Goal: Communication & Community: Answer question/provide support

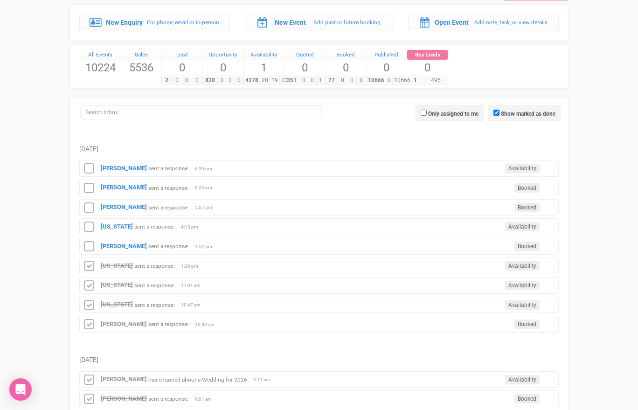
scroll to position [47, 0]
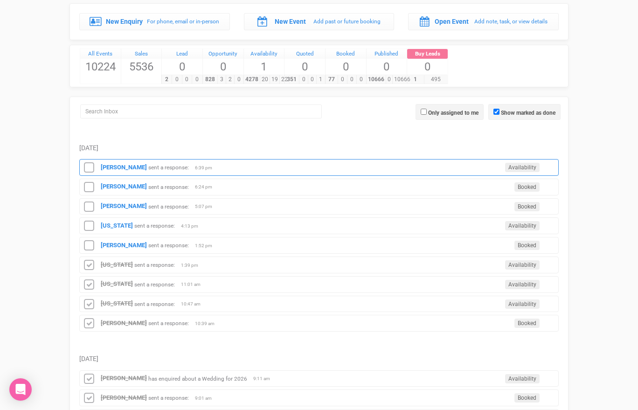
click at [126, 170] on div "Selina McIntyre sent a response: Availability 6:39 pm" at bounding box center [318, 167] width 479 height 17
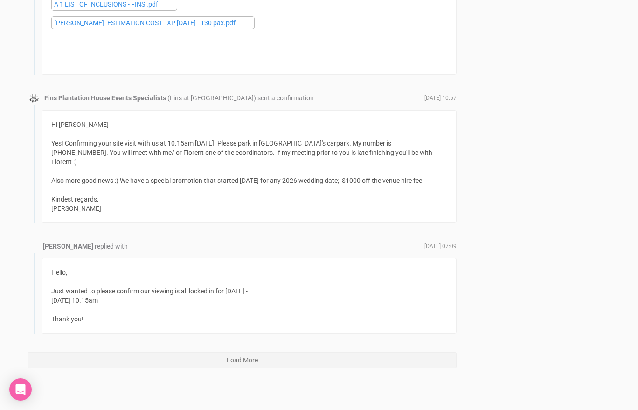
scroll to position [10305, 0]
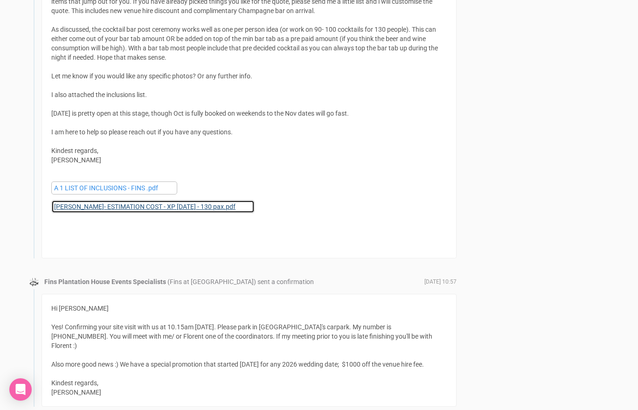
click at [112, 200] on link "[PERSON_NAME]- ESTIMATION COST - XP [DATE] - 130 pax.pdf" at bounding box center [152, 206] width 203 height 13
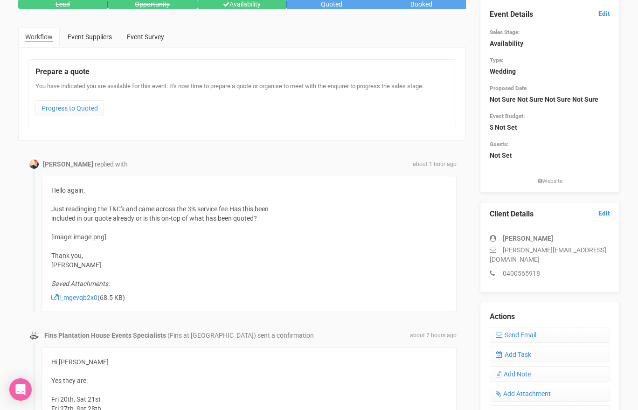
scroll to position [63, 0]
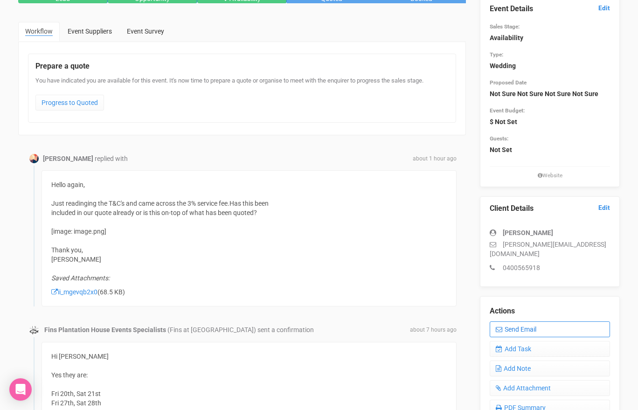
click at [508, 321] on link "Send Email" at bounding box center [550, 329] width 120 height 16
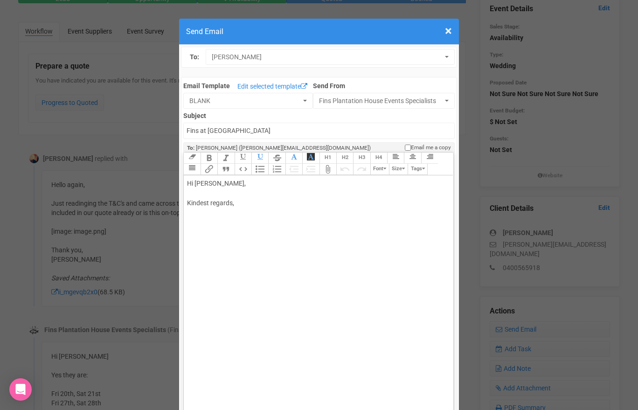
drag, startPoint x: 215, startPoint y: 184, endPoint x: 243, endPoint y: 185, distance: 28.0
click at [243, 185] on div "Hi [PERSON_NAME], Kindest regards," at bounding box center [316, 203] width 259 height 49
click at [312, 201] on div "Hi [PERSON_NAME] It's included in the quote- at the bottom. Kindest regards," at bounding box center [316, 213] width 259 height 69
click at [197, 201] on div "Hi [PERSON_NAME] It's included in the quote- at the bottom. Kindest regards," at bounding box center [316, 213] width 259 height 69
click at [322, 203] on div "Hi [PERSON_NAME] It's was included in the quote- at the bottom. Kindest regards," at bounding box center [316, 213] width 259 height 69
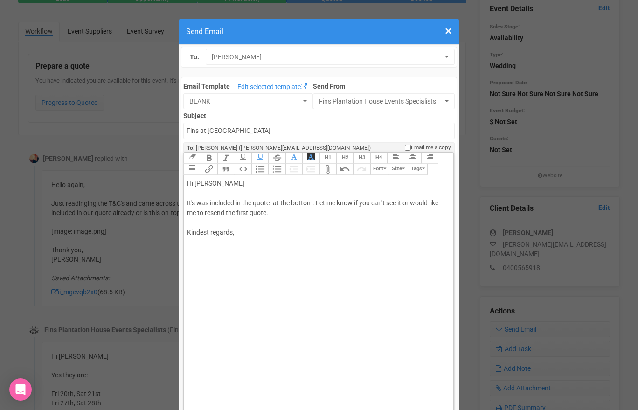
click at [275, 244] on div "Hi [PERSON_NAME] It's was included in the quote- at the bottom. Let me know if …" at bounding box center [316, 218] width 259 height 78
type trix-editor "<div>Hi Selina&nbsp;<br><br>It's was included in the quote- at the bottom. Let …"
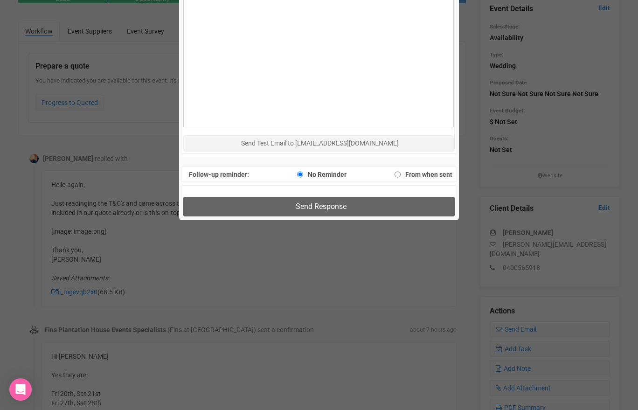
scroll to position [658, 0]
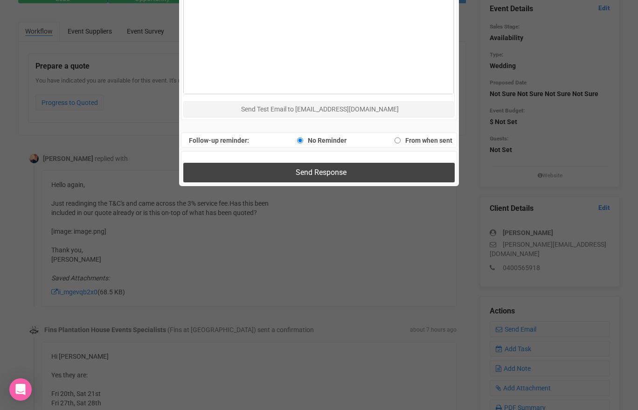
click at [283, 176] on button "Send Response" at bounding box center [318, 172] width 271 height 19
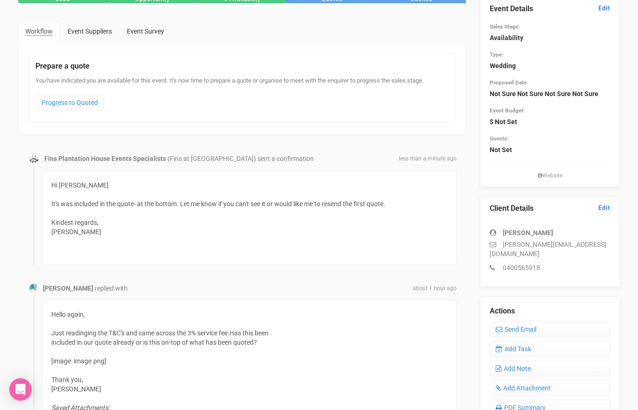
scroll to position [0, 0]
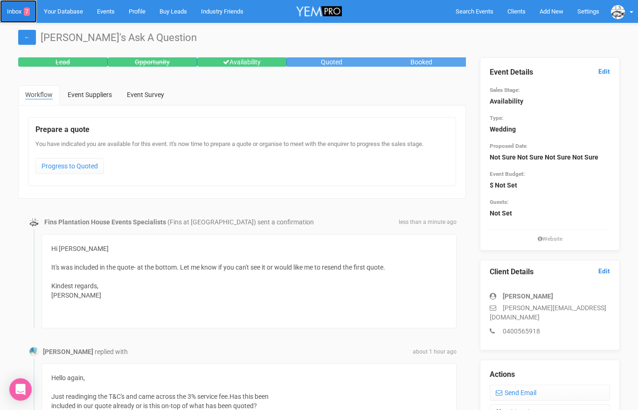
click at [19, 12] on link "Inbox 7" at bounding box center [18, 11] width 37 height 23
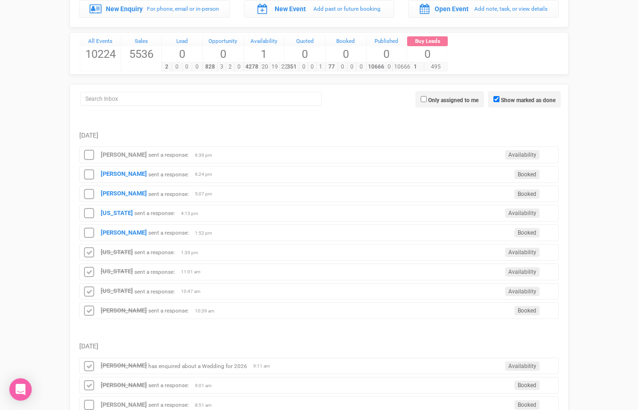
scroll to position [76, 0]
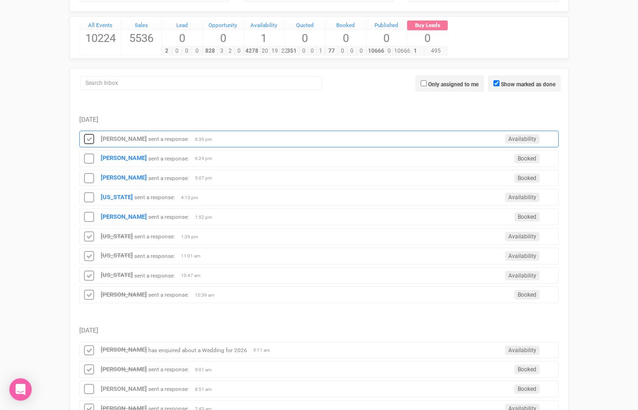
click at [88, 137] on icon at bounding box center [89, 139] width 14 height 12
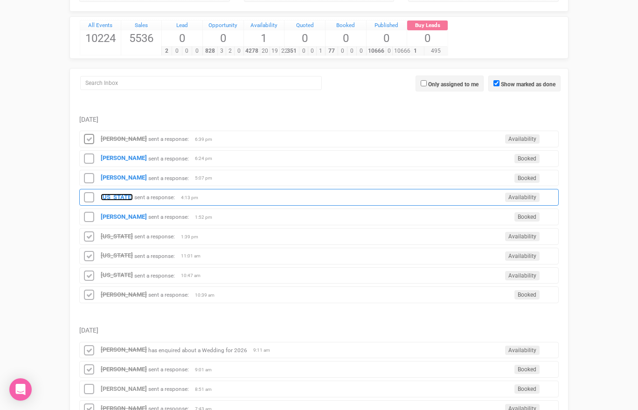
click at [111, 194] on strong "[US_STATE]" at bounding box center [117, 197] width 32 height 7
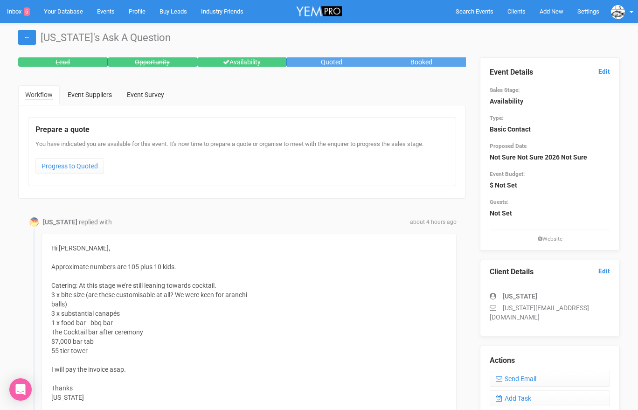
scroll to position [16, 0]
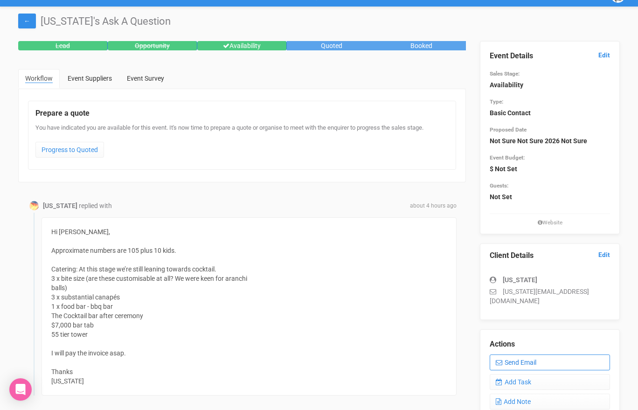
click at [518, 354] on link "Send Email" at bounding box center [550, 362] width 120 height 16
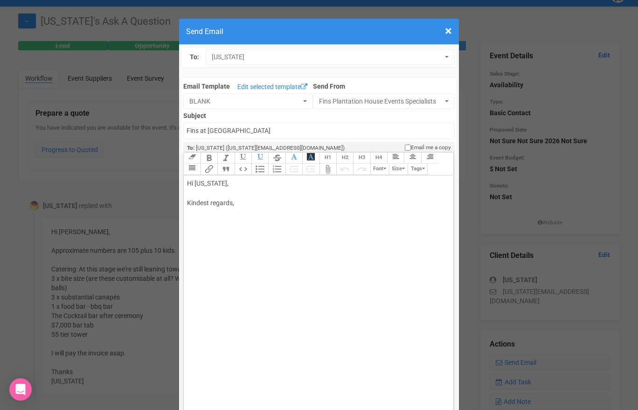
click at [191, 193] on div "Hi [US_STATE], Kindest regards," at bounding box center [316, 203] width 259 height 49
click at [396, 222] on div "Hi [US_STATE], Thanks for the clear outline. I have drafted a quote for you. I …" at bounding box center [316, 218] width 259 height 78
click at [392, 246] on div "Hi [US_STATE], Thanks for the clear outline. I have drafted a quote for you. I …" at bounding box center [316, 228] width 259 height 98
click at [266, 254] on div "Hi [US_STATE], Thanks for the clear outline. I have drafted a quote for you. I …" at bounding box center [316, 228] width 259 height 98
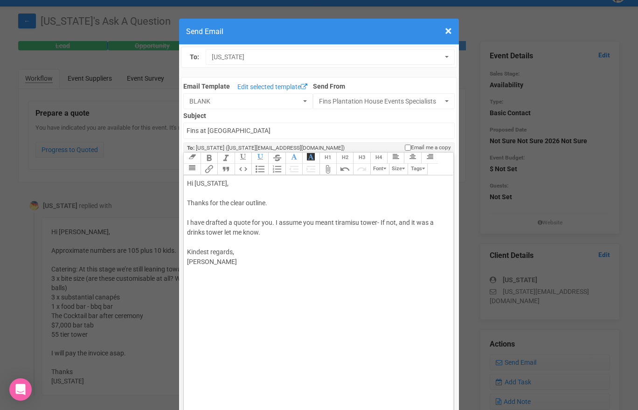
type trix-editor "<div>Hi [US_STATE],<br><br>Thanks for the clear outline.<br><br>I have drafted …"
click at [290, 166] on trix-toolbar "Link Unlink Bold Italic Strikethrough H1 H2 H3 H4 Link Quote Code Bullets Numbe…" at bounding box center [317, 164] width 269 height 23
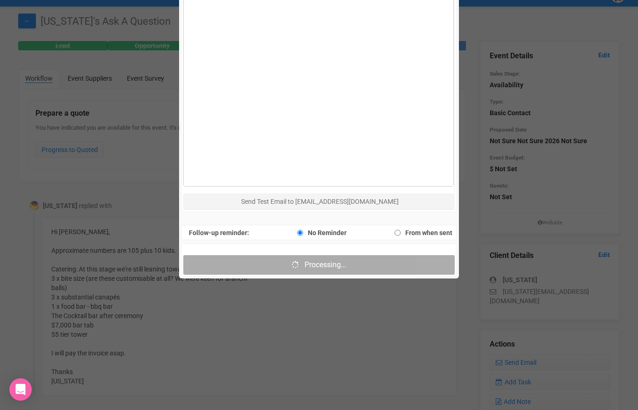
scroll to position [570, 0]
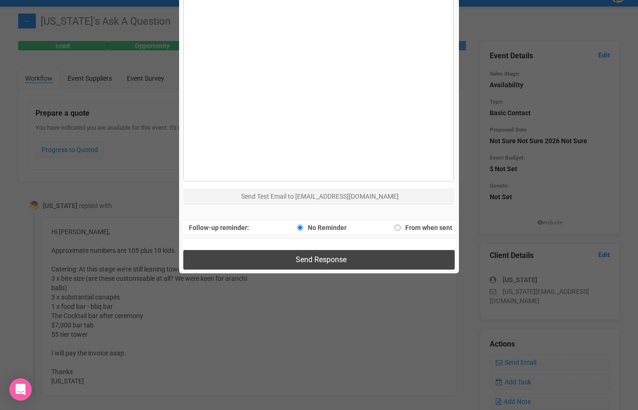
click at [247, 261] on button "Send Response" at bounding box center [318, 259] width 271 height 19
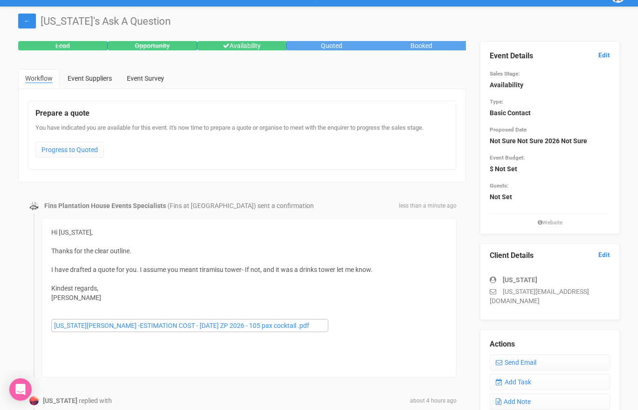
scroll to position [0, 0]
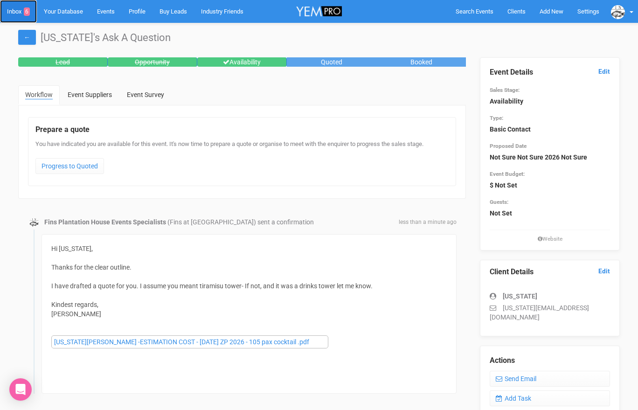
click at [17, 9] on link "Inbox 6" at bounding box center [18, 11] width 37 height 23
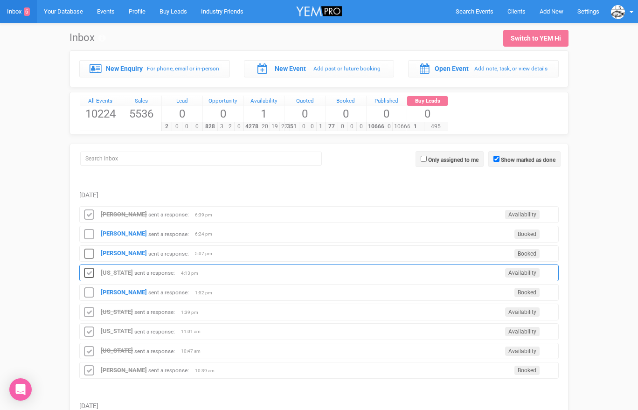
click at [90, 269] on icon at bounding box center [89, 273] width 14 height 12
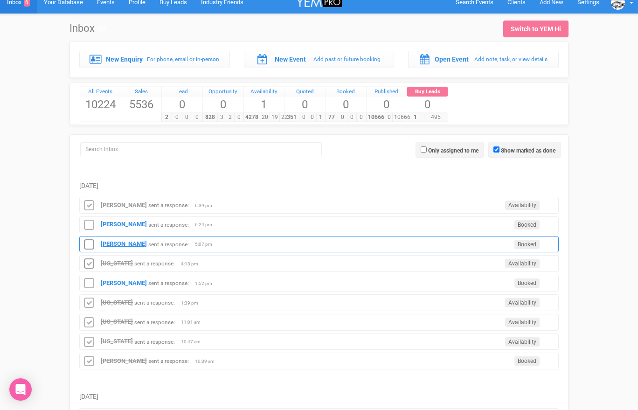
scroll to position [11, 0]
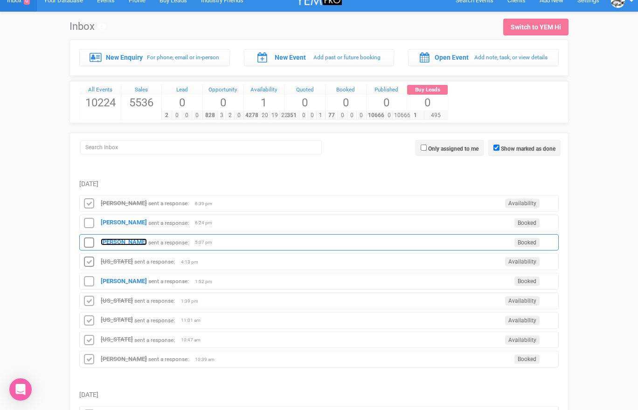
click at [116, 242] on strong "[PERSON_NAME]" at bounding box center [124, 241] width 46 height 7
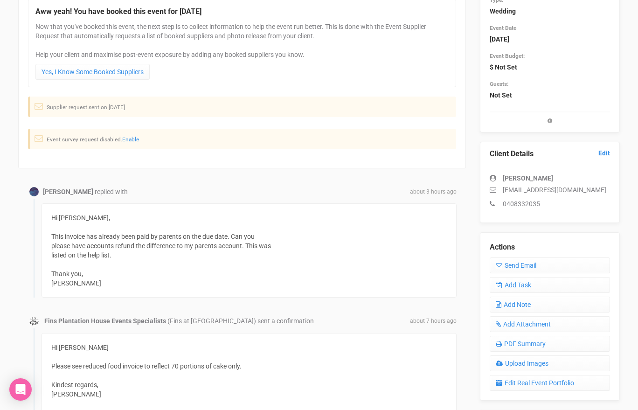
scroll to position [127, 0]
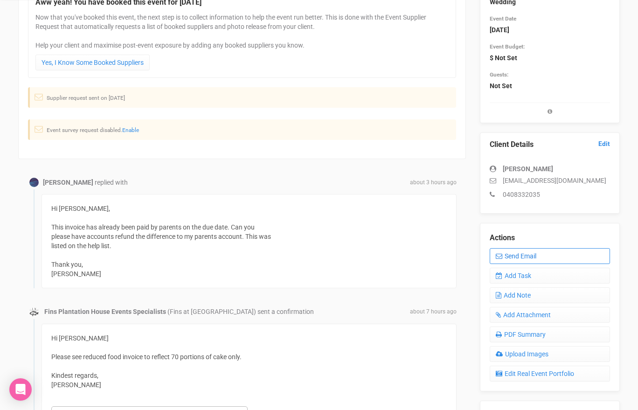
click at [501, 257] on icon at bounding box center [499, 256] width 7 height 7
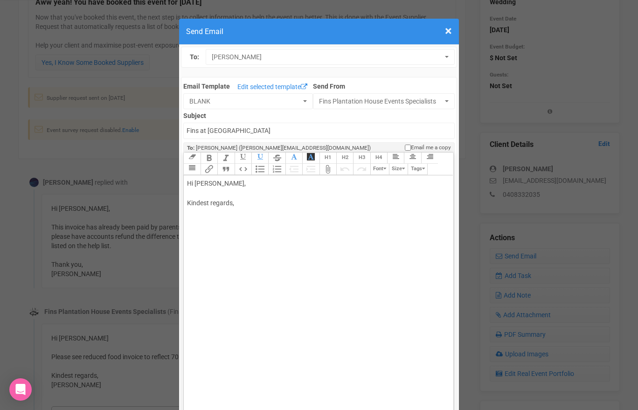
drag, startPoint x: 219, startPoint y: 181, endPoint x: 260, endPoint y: 185, distance: 40.8
click at [260, 185] on div "Hi [PERSON_NAME], Kindest regards," at bounding box center [316, 203] width 259 height 49
click at [311, 224] on div "Hi [PERSON_NAME] Yes no problem. Can you please send their account name, BSB, a…" at bounding box center [316, 223] width 259 height 88
click at [263, 252] on div "Hi [PERSON_NAME] Yes no problem. Can you please send their account name, BSB, a…" at bounding box center [316, 223] width 259 height 88
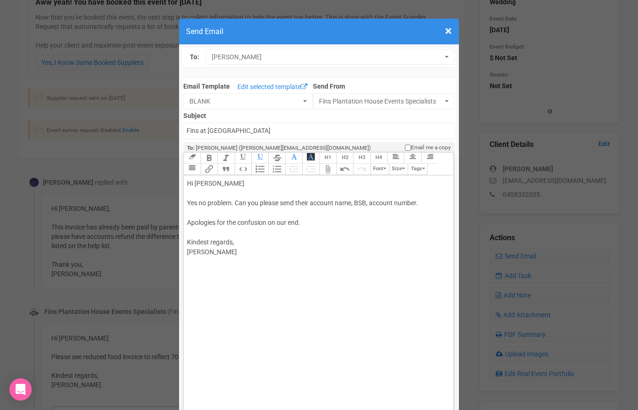
type trix-editor "<div>Hi [PERSON_NAME];<br><br>Yes no problem. Can you please send their account…"
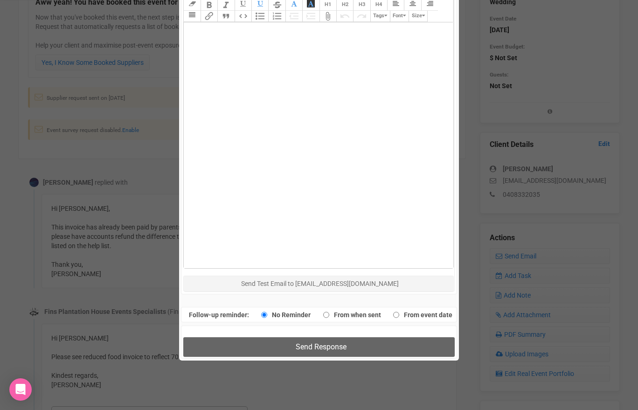
scroll to position [484, 0]
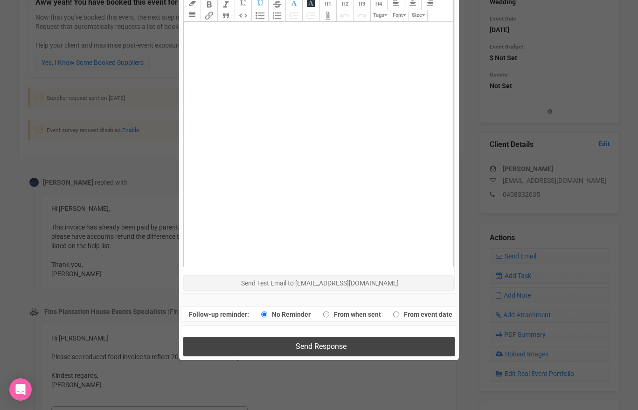
click at [264, 349] on button "Send Response" at bounding box center [318, 346] width 271 height 19
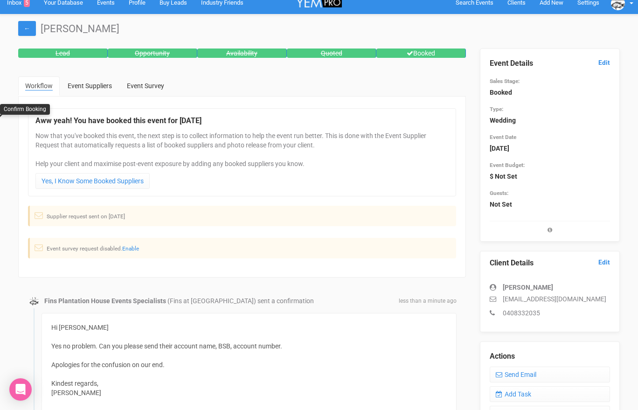
scroll to position [0, 0]
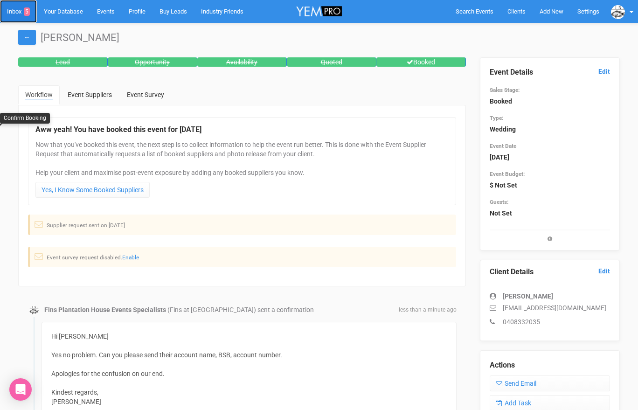
click at [20, 9] on link "Inbox 5" at bounding box center [18, 11] width 37 height 23
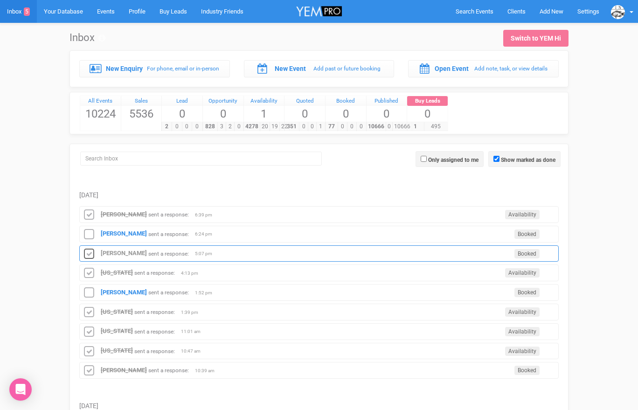
click at [90, 252] on icon at bounding box center [89, 254] width 14 height 12
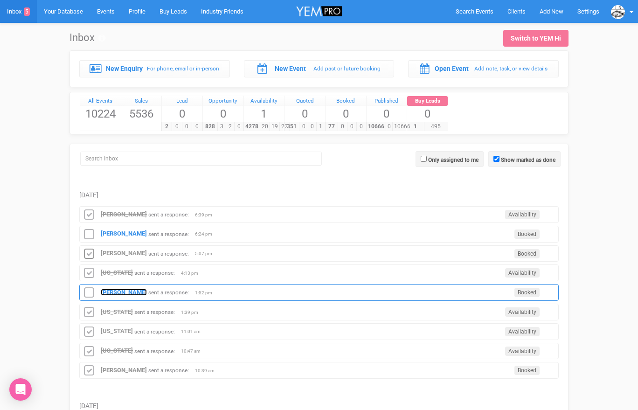
click at [114, 289] on strong "[PERSON_NAME]" at bounding box center [124, 292] width 46 height 7
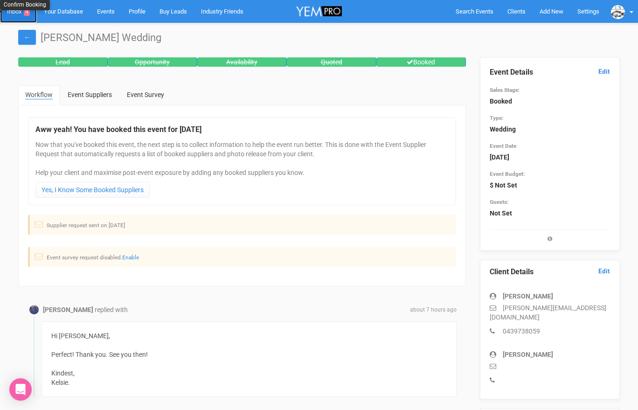
click at [18, 14] on link "Inbox 4" at bounding box center [18, 11] width 37 height 23
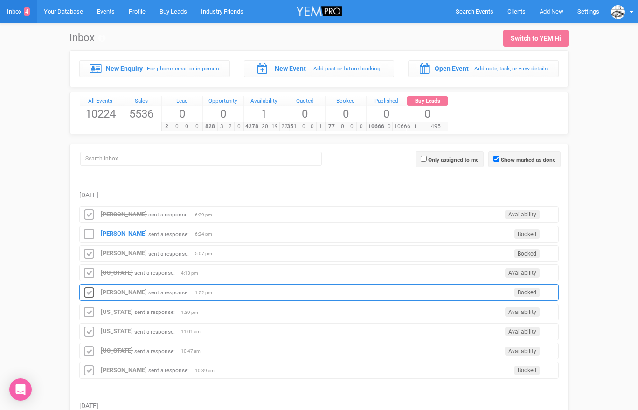
click at [92, 290] on icon at bounding box center [89, 293] width 14 height 12
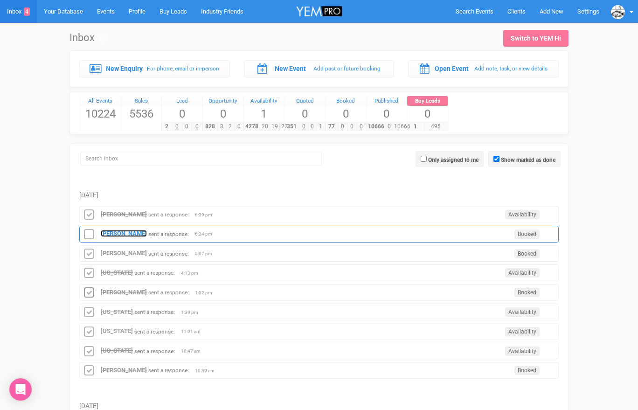
click at [114, 236] on strong "[PERSON_NAME]" at bounding box center [124, 233] width 46 height 7
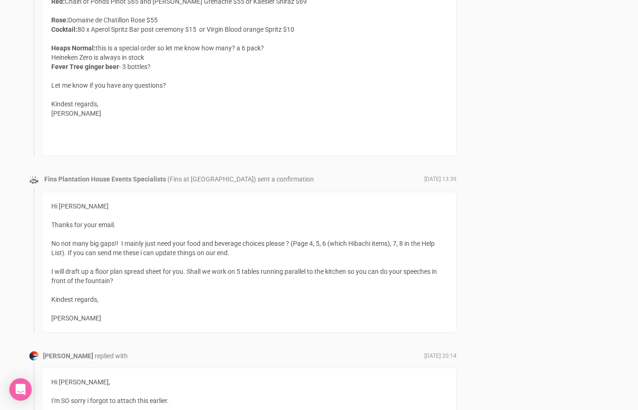
scroll to position [3096, 0]
click at [143, 136] on div "Heaps Normal: this is a special order so let me know how many? a 6 pack? Heinek…" at bounding box center [249, 84] width 396 height 103
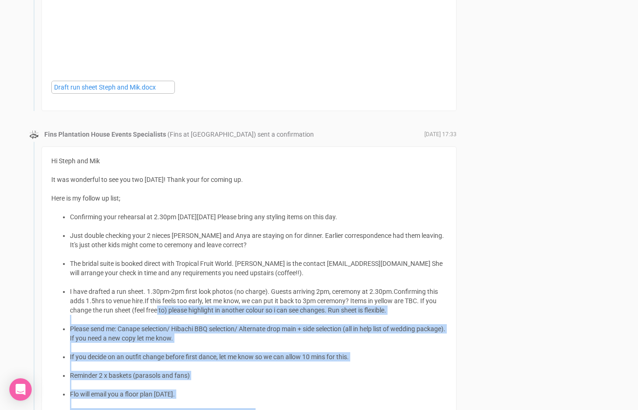
scroll to position [2717, 0]
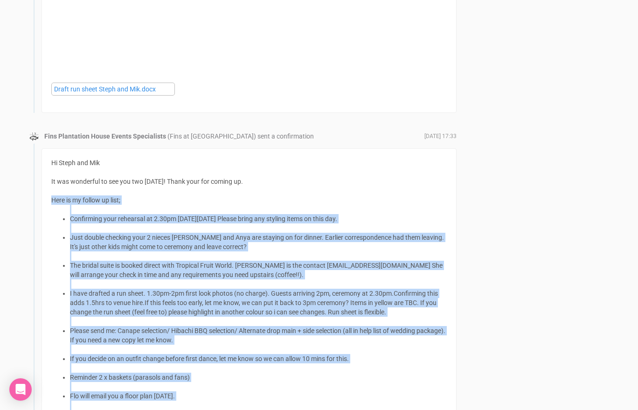
drag, startPoint x: 170, startPoint y: 347, endPoint x: 48, endPoint y: 201, distance: 190.7
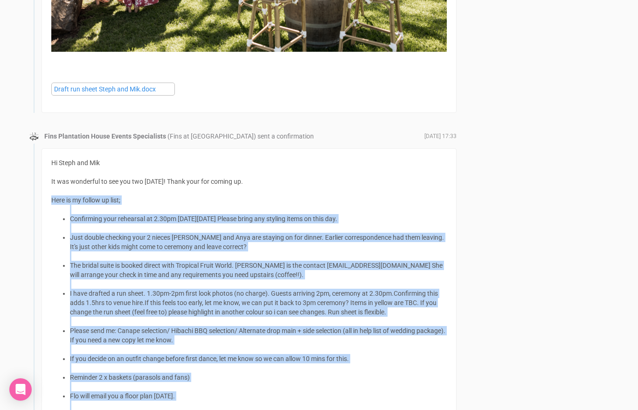
copy div "Lore ip do sitame co adip; Elitseddoe temp incididun ut 4.42la et Dolor 64ma Al…"
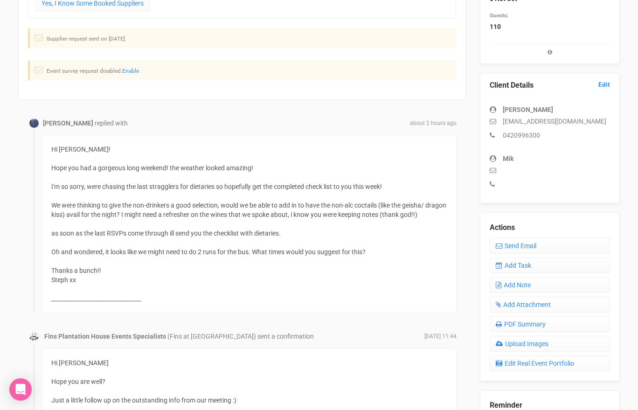
scroll to position [221, 0]
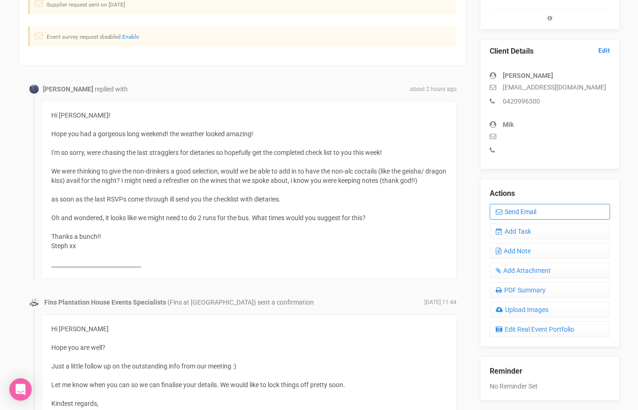
click at [502, 213] on link "Send Email" at bounding box center [550, 212] width 120 height 16
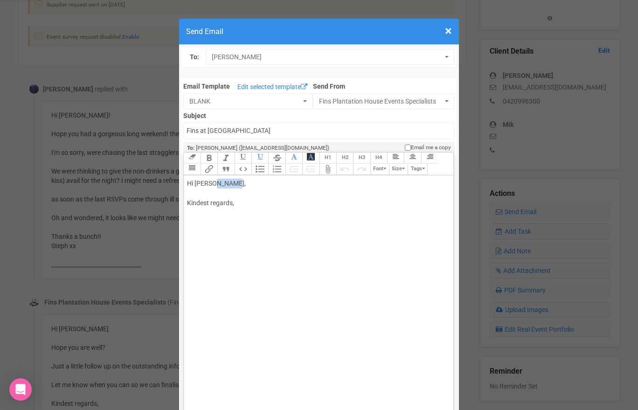
drag, startPoint x: 214, startPoint y: 185, endPoint x: 264, endPoint y: 179, distance: 50.3
click at [264, 179] on div "Hi [PERSON_NAME], Kindest regards," at bounding box center [316, 203] width 259 height 49
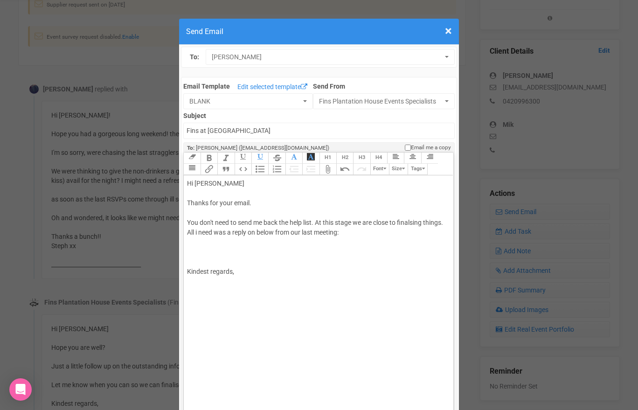
paste trix-editor "<br><br>Thanks for your email.<br><br>You don't need to send me back the help l…"
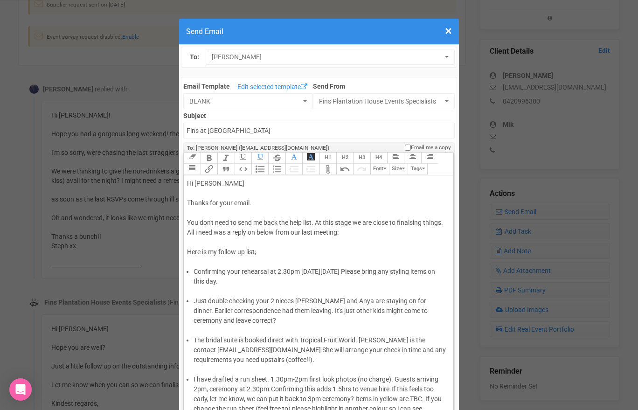
click at [258, 208] on div "Hi [PERSON_NAME] Thanks for your email. You don't need to send me back the help…" at bounding box center [316, 218] width 259 height 78
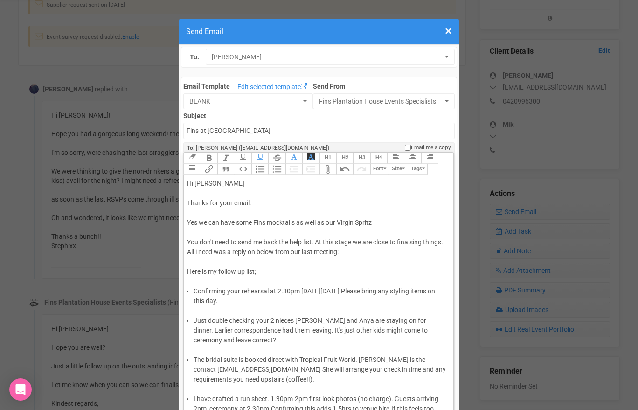
click at [381, 224] on div "Hi [PERSON_NAME] Thanks for your email. Yes we can have some Fins mocktails as …" at bounding box center [316, 228] width 259 height 98
click at [361, 222] on div "Hi [PERSON_NAME] Thanks for your email. Yes we can have some Fins mocktails as …" at bounding box center [316, 228] width 259 height 98
click at [416, 223] on div "Hi [PERSON_NAME] Thanks for your email. Yes we can have some Fins mocktails as …" at bounding box center [316, 228] width 259 height 98
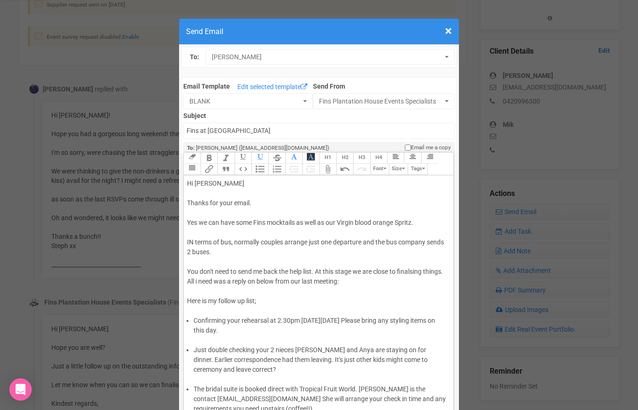
click at [232, 250] on div "Hi [PERSON_NAME] Thanks for your email. Yes we can have some Fins mocktails as …" at bounding box center [316, 242] width 259 height 127
click at [194, 240] on div "Hi [PERSON_NAME] Thanks for your email. Yes we can have some Fins mocktails as …" at bounding box center [316, 242] width 259 height 127
click at [217, 249] on div "Hi [PERSON_NAME] Thanks for your email. Yes we can have some Fins mocktails as …" at bounding box center [316, 242] width 259 height 127
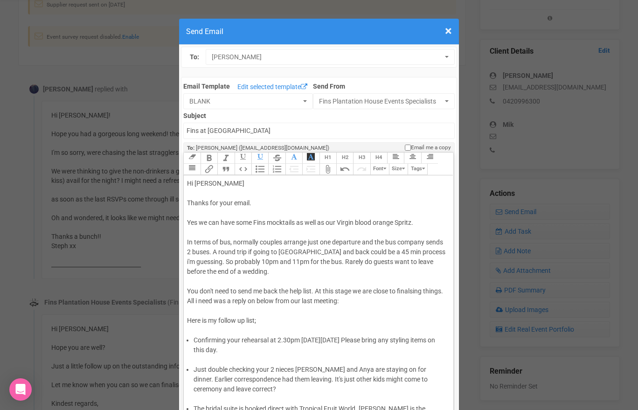
click at [253, 220] on div "Hi [PERSON_NAME] Thanks for your email. Yes we can have some Fins mocktails as …" at bounding box center [316, 252] width 259 height 147
click at [222, 243] on div "Hi [PERSON_NAME] Thanks for your email. Yes we can have those Fins mocktails as…" at bounding box center [316, 252] width 259 height 147
click at [377, 239] on div "Hi [PERSON_NAME] Thanks for your email. Yes we can have those Fins mocktails as…" at bounding box center [316, 252] width 259 height 147
click at [312, 250] on div "Hi [PERSON_NAME] Thanks for your email. Yes we can have those Fins mocktails as…" at bounding box center [316, 252] width 259 height 147
click at [212, 260] on div "Hi [PERSON_NAME] Thanks for your email. Yes we can have those Fins mocktails as…" at bounding box center [316, 252] width 259 height 147
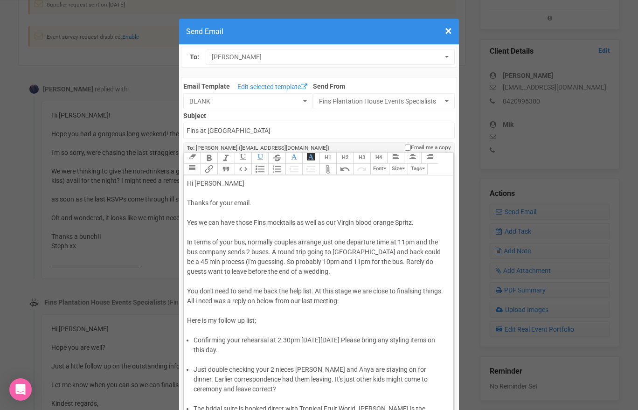
click at [250, 262] on div "Hi [PERSON_NAME] Thanks for your email. Yes we can have those Fins mocktails as…" at bounding box center [316, 252] width 259 height 147
click at [372, 260] on div "Hi [PERSON_NAME] Thanks for your email. Yes we can have those Fins mocktails as…" at bounding box center [316, 252] width 259 height 147
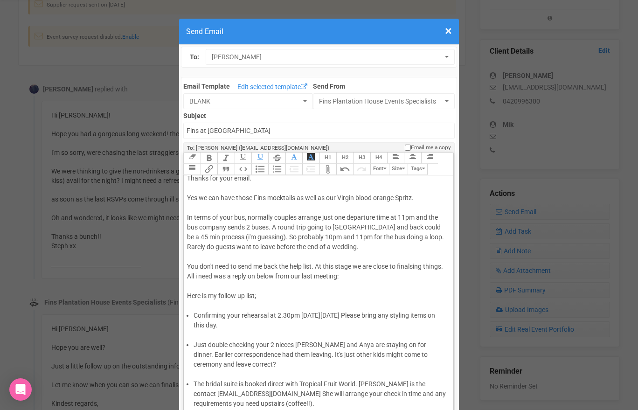
scroll to position [28, 0]
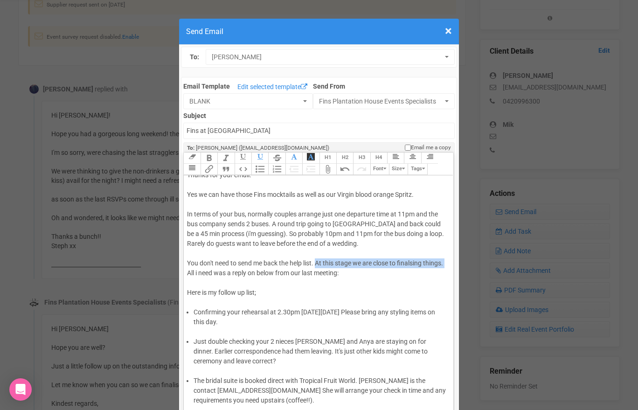
drag, startPoint x: 317, startPoint y: 263, endPoint x: 208, endPoint y: 274, distance: 110.1
click at [208, 274] on div "Hi [PERSON_NAME] Thanks for your email. Yes we can have those Fins mocktails as…" at bounding box center [316, 224] width 259 height 147
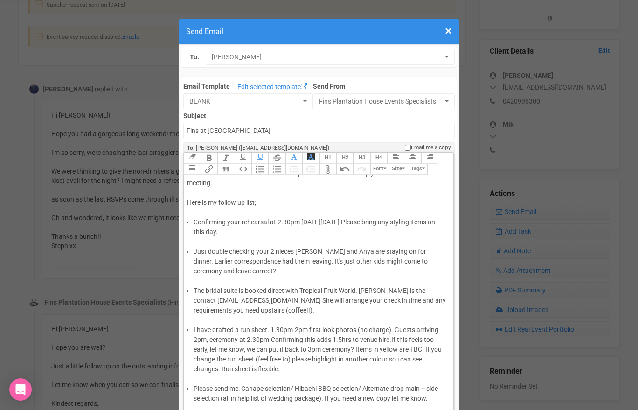
scroll to position [119, 0]
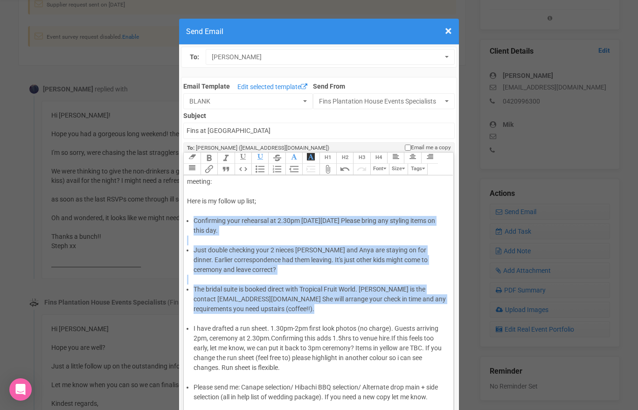
drag, startPoint x: 225, startPoint y: 318, endPoint x: 187, endPoint y: 224, distance: 101.5
click at [187, 224] on trix-editor "Hi [PERSON_NAME] Thanks for your email. Yes we can have those Fins mocktails as…" at bounding box center [318, 298] width 269 height 246
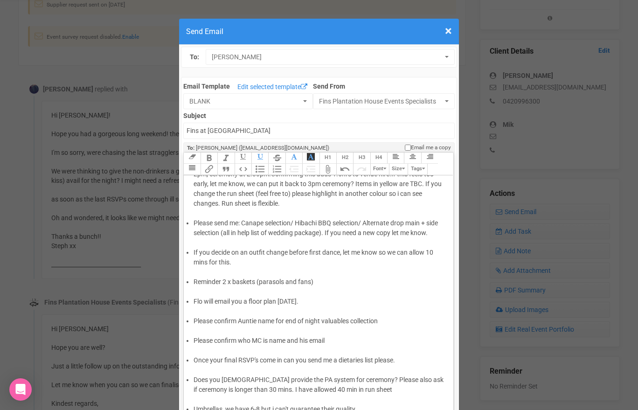
scroll to position [192, 0]
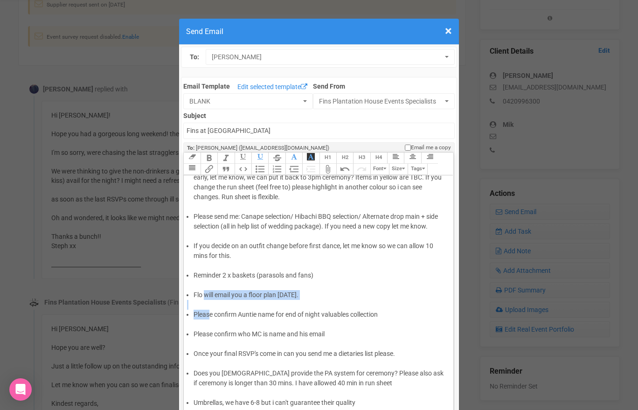
drag, startPoint x: 211, startPoint y: 310, endPoint x: 205, endPoint y: 300, distance: 11.8
click at [205, 300] on trix-editor "Hi [PERSON_NAME] Thanks for your email. Yes we can have those Fins mocktails as…" at bounding box center [318, 298] width 269 height 246
click at [205, 300] on div at bounding box center [316, 305] width 259 height 10
drag, startPoint x: 316, startPoint y: 292, endPoint x: 185, endPoint y: 275, distance: 132.7
click at [185, 275] on trix-editor "Hi [PERSON_NAME] Thanks for your email. Yes we can have those Fins mocktails as…" at bounding box center [318, 298] width 269 height 246
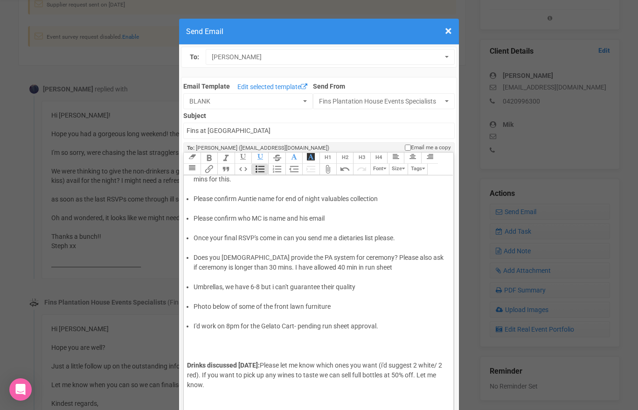
scroll to position [271, 0]
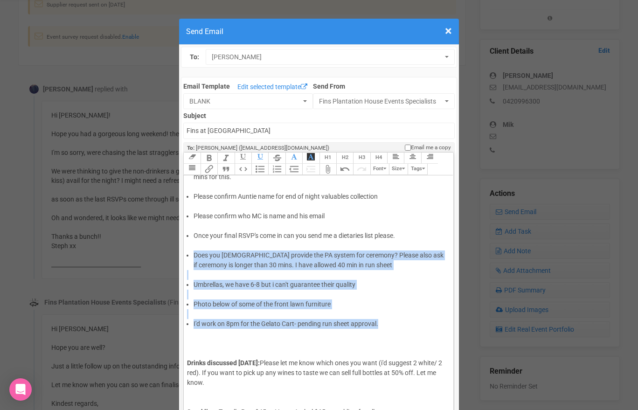
drag, startPoint x: 382, startPoint y: 325, endPoint x: 184, endPoint y: 251, distance: 210.6
click at [184, 251] on trix-editor "Hi [PERSON_NAME] Thanks for your email. Yes we can have those Fins mocktails as…" at bounding box center [318, 298] width 269 height 246
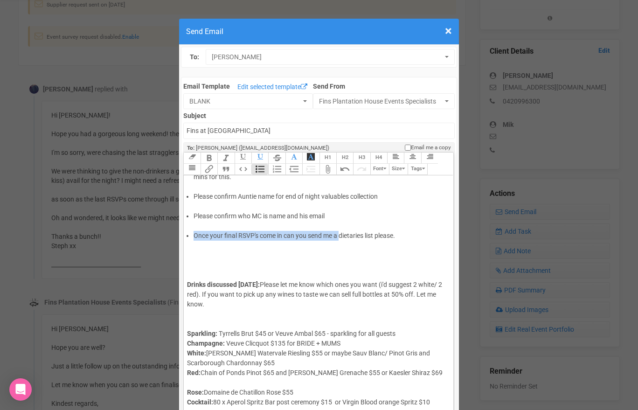
drag, startPoint x: 342, startPoint y: 235, endPoint x: 194, endPoint y: 236, distance: 147.9
click at [194, 236] on li "Once your final RSVP's come in can you send me a dietaries list please." at bounding box center [320, 236] width 253 height 10
click at [217, 235] on li "Final nu,bers and dietaries list please." at bounding box center [320, 236] width 253 height 10
click at [313, 235] on li "Final numbers and dietaries list please." at bounding box center [320, 236] width 253 height 10
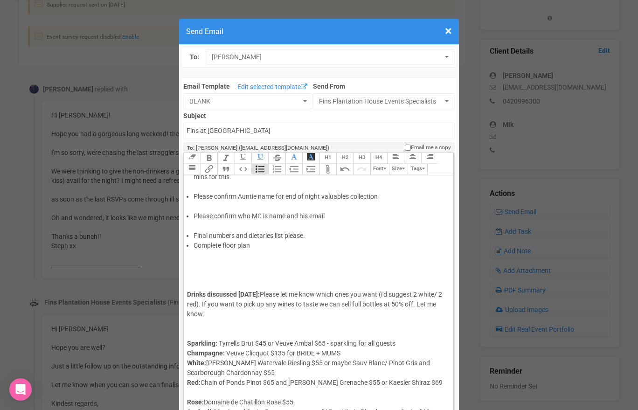
click at [340, 233] on li "Final numbers and dietaries list please." at bounding box center [320, 236] width 253 height 10
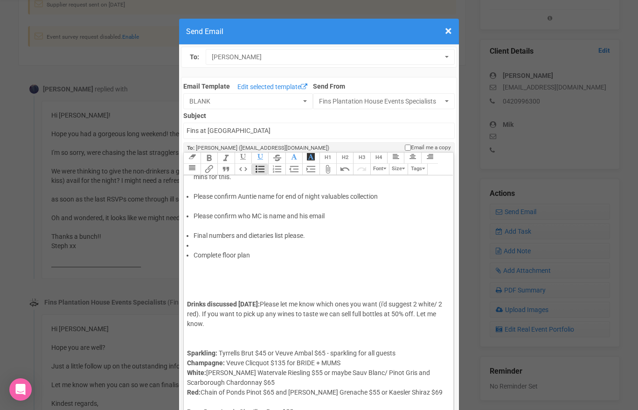
click at [265, 256] on li "Complete floor plan" at bounding box center [320, 255] width 253 height 10
drag, startPoint x: 211, startPoint y: 273, endPoint x: 187, endPoint y: 254, distance: 30.6
click at [187, 254] on trix-editor "Hi [PERSON_NAME] Thanks for your email. Yes we can have those Fins mocktails as…" at bounding box center [318, 298] width 269 height 246
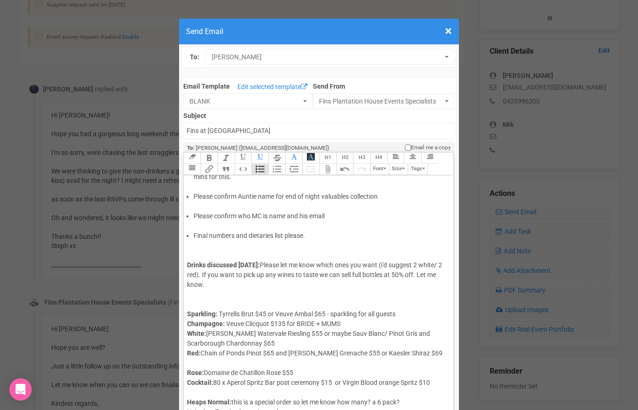
scroll to position [274, 0]
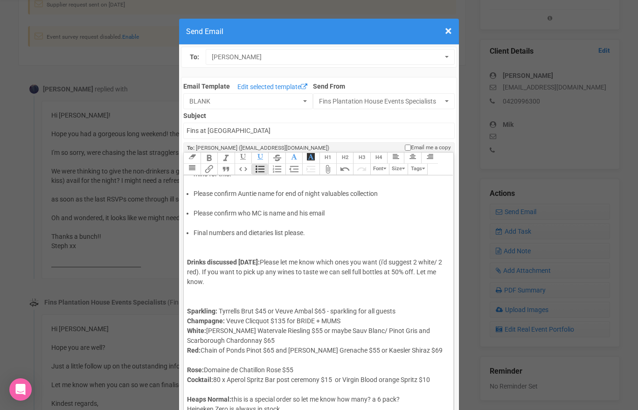
click at [193, 299] on div "Sparkling: Tyrrells Brut $45 or Veuve Ambal $65 - sparkling for all guests Cham…" at bounding box center [316, 326] width 259 height 59
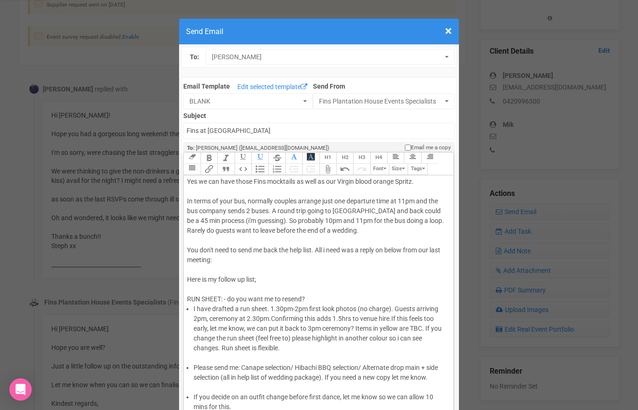
scroll to position [0, 0]
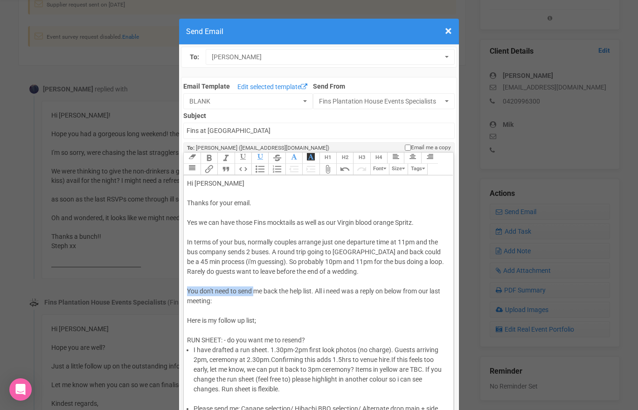
drag, startPoint x: 254, startPoint y: 289, endPoint x: 181, endPoint y: 288, distance: 72.8
click at [297, 291] on div "Hi [PERSON_NAME] Thanks for your email. Yes we can have those Fins mocktails as…" at bounding box center [316, 252] width 259 height 147
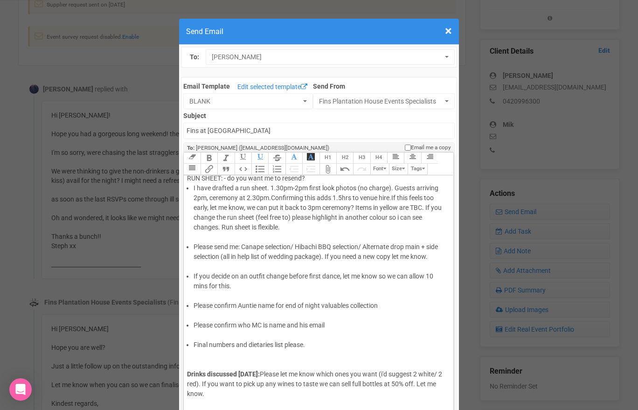
scroll to position [166, 0]
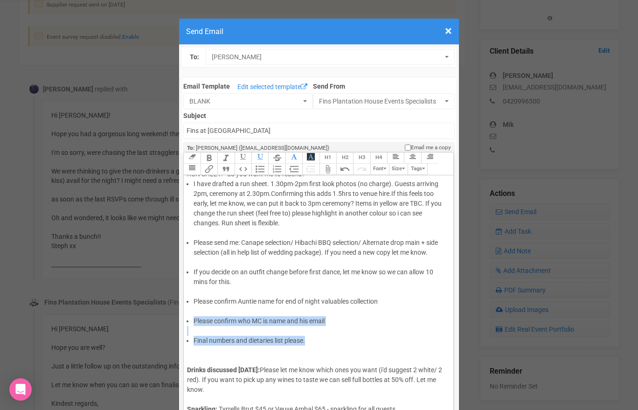
drag, startPoint x: 192, startPoint y: 350, endPoint x: 189, endPoint y: 318, distance: 32.3
click at [189, 318] on trix-editor "Hi [PERSON_NAME] Thanks for your email. Yes we can have those Fins mocktails as…" at bounding box center [318, 298] width 269 height 246
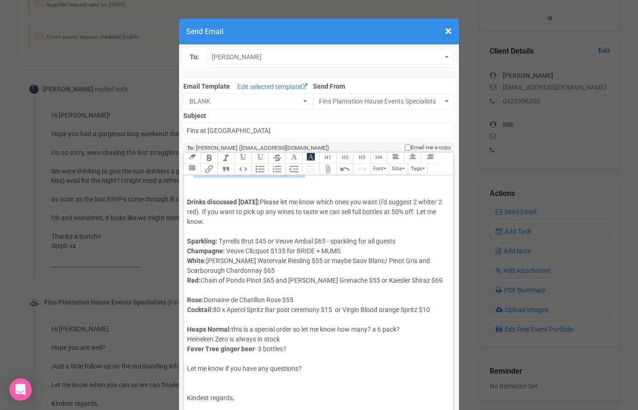
scroll to position [338, 0]
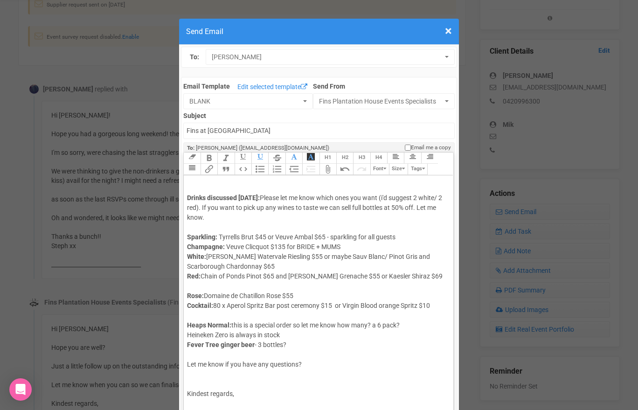
click at [195, 376] on div "Kindest regards," at bounding box center [316, 393] width 259 height 49
paste trix-editor "/div><ul><li>Complete floor plan (this can wait)&nbsp;</li></ul><div><br></div>…"
drag, startPoint x: 196, startPoint y: 370, endPoint x: 189, endPoint y: 359, distance: 13.8
click at [189, 359] on trix-editor "Hi [PERSON_NAME] Thanks for your email. Yes we can have those Fins mocktails as…" at bounding box center [318, 298] width 269 height 246
click at [420, 305] on span "80 x Aperol Spritz Bar post ceremony $15 or Virgin Blood orange Spritz $10" at bounding box center [321, 305] width 217 height 7
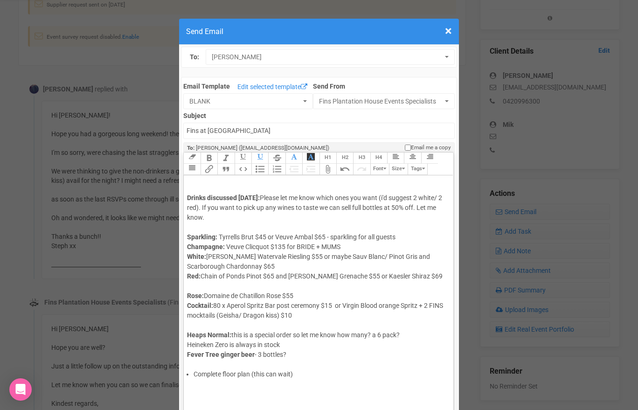
click at [251, 285] on div "Rose: Domaine de Chatillon Rose $55 Cocktail: 80 x Aperol Spritz Bar post cerem…" at bounding box center [316, 300] width 259 height 39
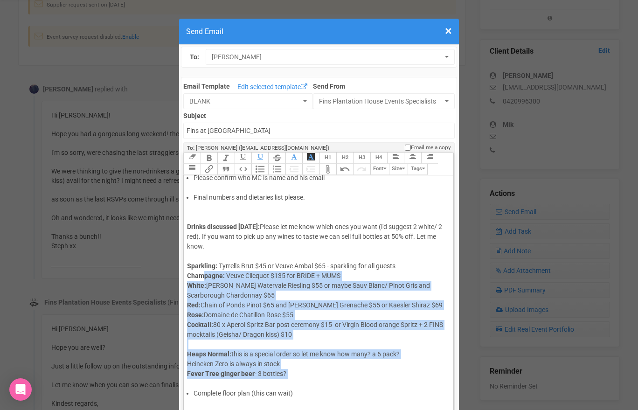
scroll to position [305, 0]
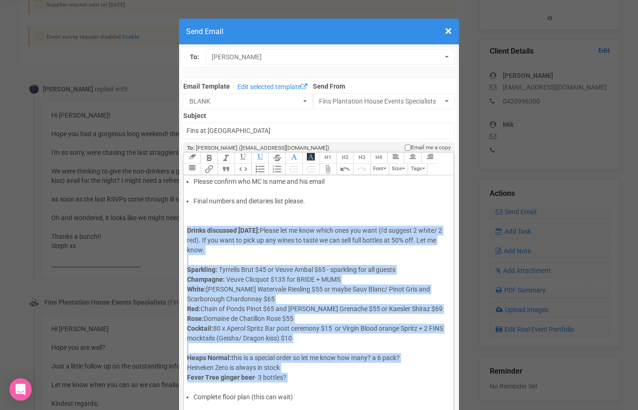
drag, startPoint x: 208, startPoint y: 354, endPoint x: 188, endPoint y: 230, distance: 125.7
click at [188, 230] on trix-editor "Hi [PERSON_NAME] Thanks for your email. Yes we can have those Fins mocktails as…" at bounding box center [318, 298] width 269 height 246
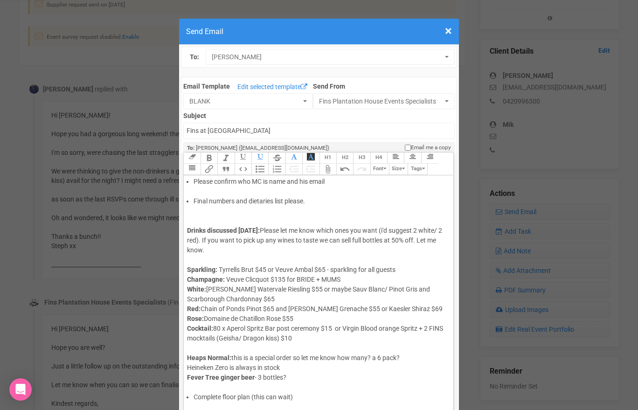
click at [200, 217] on div "Drinks discussed [DATE]: Please let me know which ones you want (i'd suggest 2 …" at bounding box center [316, 230] width 259 height 49
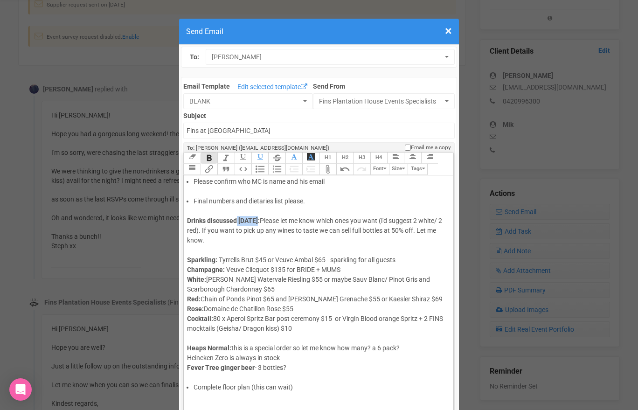
drag, startPoint x: 257, startPoint y: 220, endPoint x: 237, endPoint y: 220, distance: 19.6
click at [237, 220] on strong "Drinks discussed [DATE]:" at bounding box center [223, 220] width 73 height 7
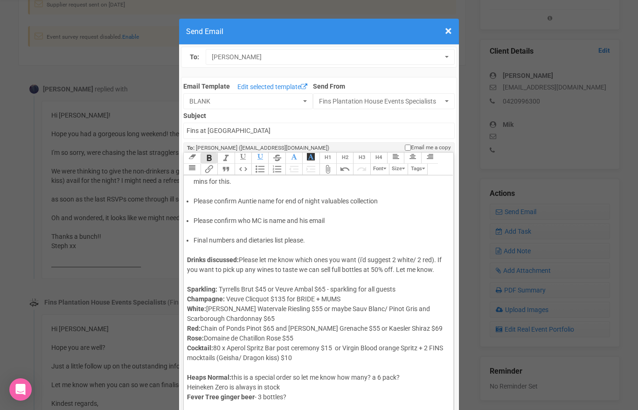
scroll to position [262, 0]
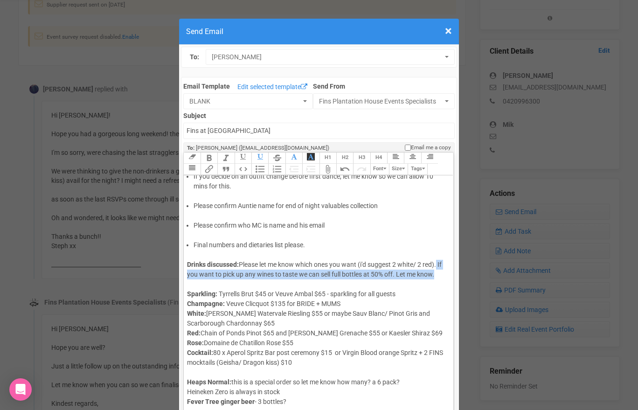
drag, startPoint x: 441, startPoint y: 276, endPoint x: 440, endPoint y: 264, distance: 11.2
click at [440, 264] on div "Drinks discussed: Please let me know which ones you want (i'd suggest 2 white/ …" at bounding box center [316, 264] width 259 height 29
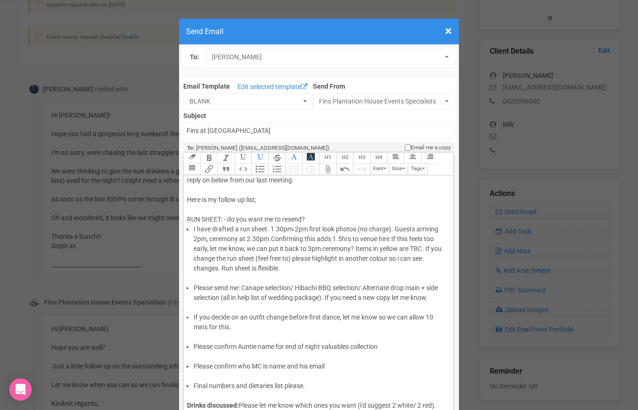
scroll to position [115, 0]
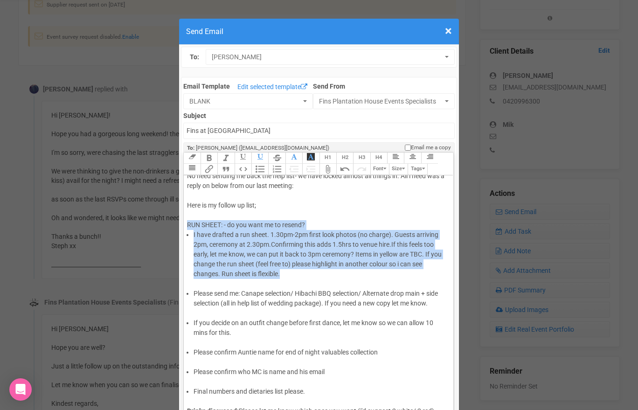
drag, startPoint x: 297, startPoint y: 279, endPoint x: 186, endPoint y: 223, distance: 124.3
click at [186, 223] on trix-editor "Hi [PERSON_NAME] Thanks for your email. Yes we can have those Fins mocktails as…" at bounding box center [318, 298] width 269 height 246
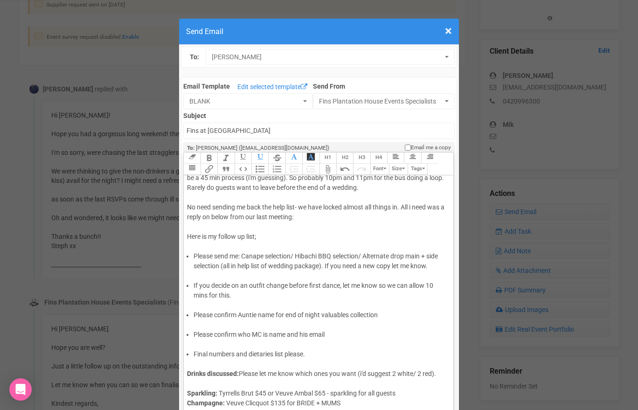
scroll to position [56, 0]
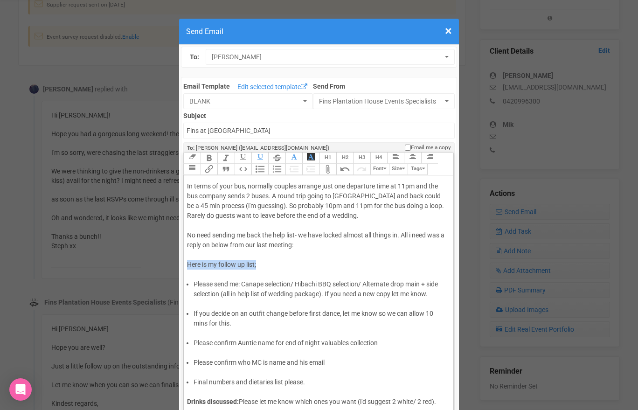
drag, startPoint x: 267, startPoint y: 266, endPoint x: 182, endPoint y: 267, distance: 84.9
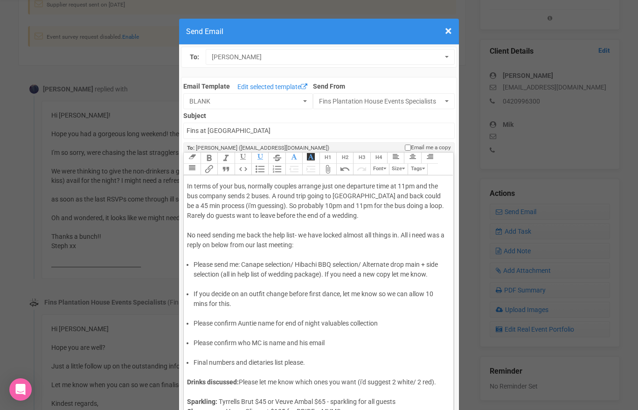
click at [201, 285] on div at bounding box center [316, 284] width 259 height 10
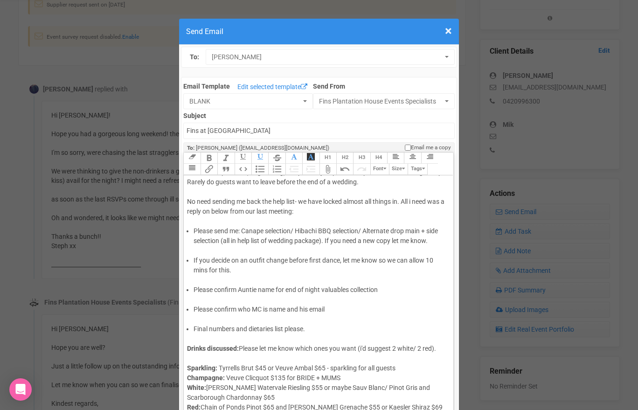
scroll to position [97, 0]
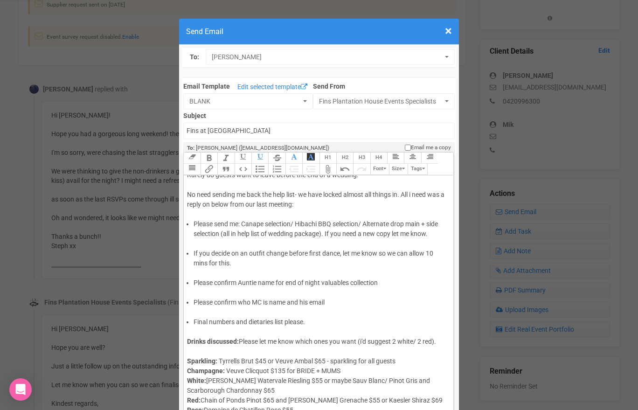
click at [232, 328] on div "Drinks discussed: Please let me know which ones you want (i'd suggest 2 white/ …" at bounding box center [316, 337] width 259 height 20
paste trix-editor "span style="font-family: Roboto, Helvetica, Arial, sans-serif; font-size: 14px;…"
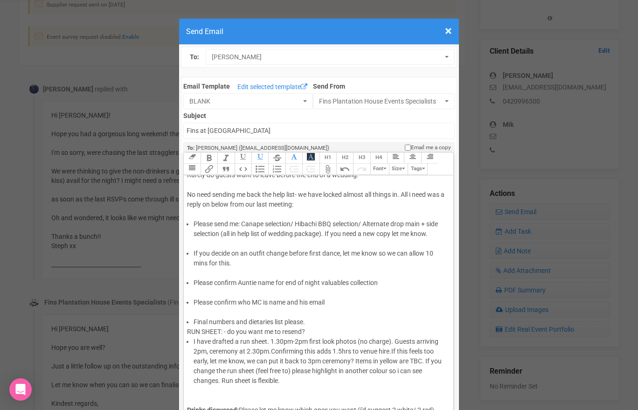
click at [310, 322] on li "Final numbers and dietaries list please." at bounding box center [320, 322] width 253 height 10
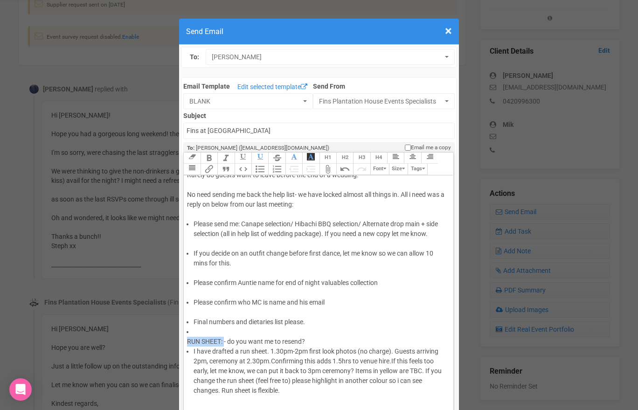
drag, startPoint x: 225, startPoint y: 340, endPoint x: 179, endPoint y: 340, distance: 45.7
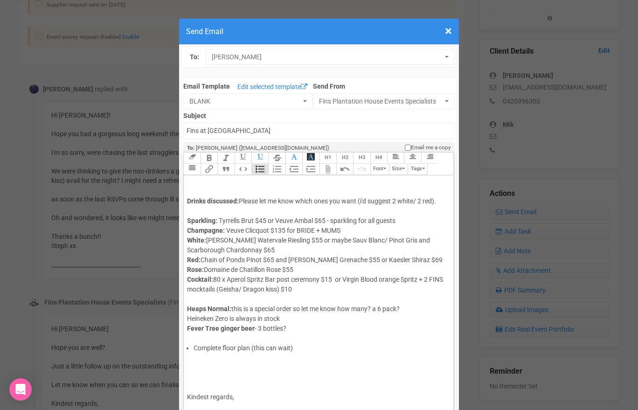
scroll to position [319, 0]
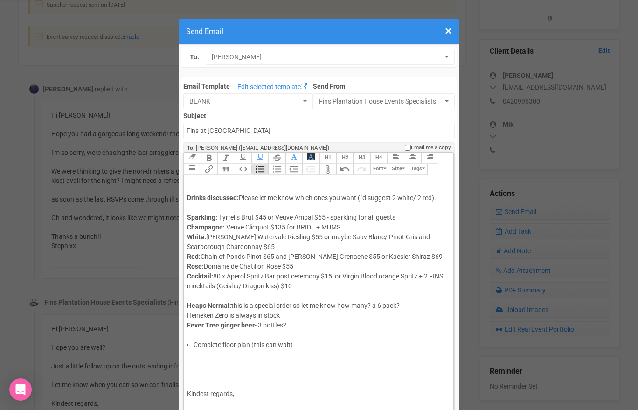
click at [194, 344] on li "Complete floor plan (this can wait)" at bounding box center [320, 345] width 253 height 10
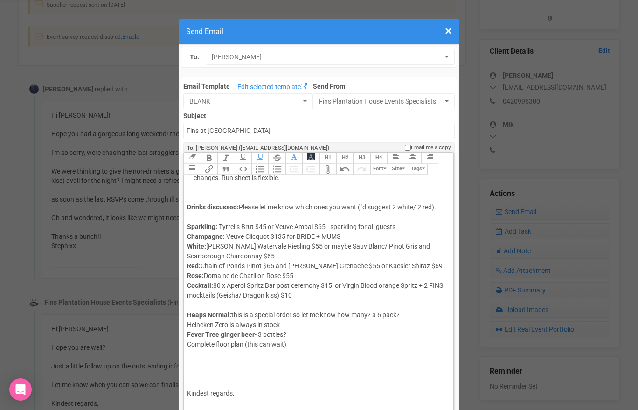
scroll to position [309, 0]
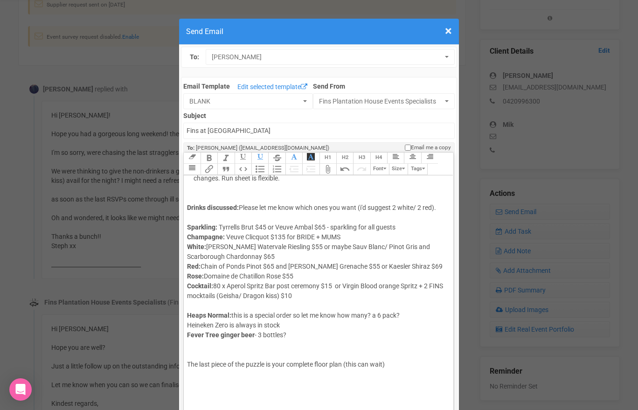
click at [196, 353] on div "Heaps Normal: this is a special order so let me know how many? a 6 pack? Heinek…" at bounding box center [316, 335] width 259 height 69
click at [387, 354] on div "Heaps Normal: this is a special order so let me know how many? a 6 pack? Heinek…" at bounding box center [316, 330] width 259 height 59
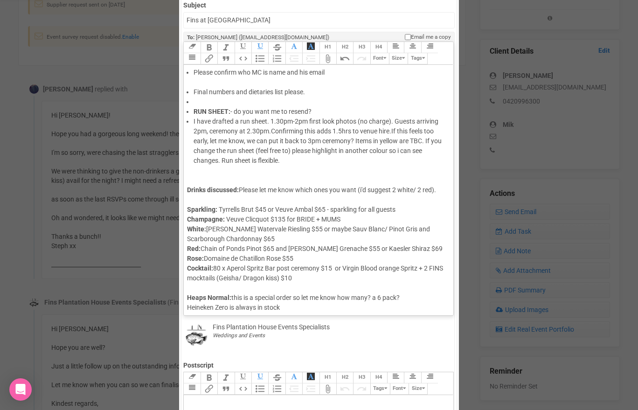
scroll to position [166, 0]
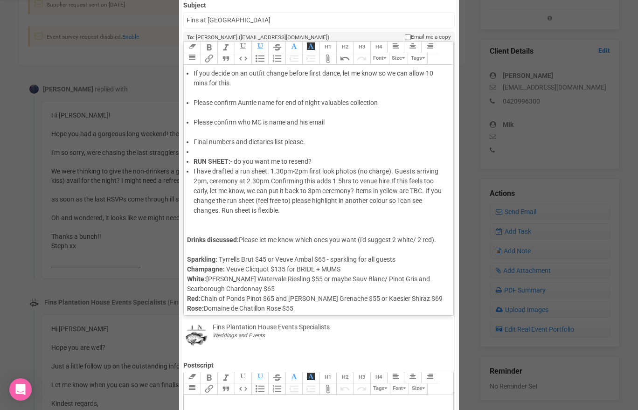
click at [244, 226] on div "Drinks discussed: Please let me know which ones you want (i'd suggest 2 white/ …" at bounding box center [316, 235] width 259 height 20
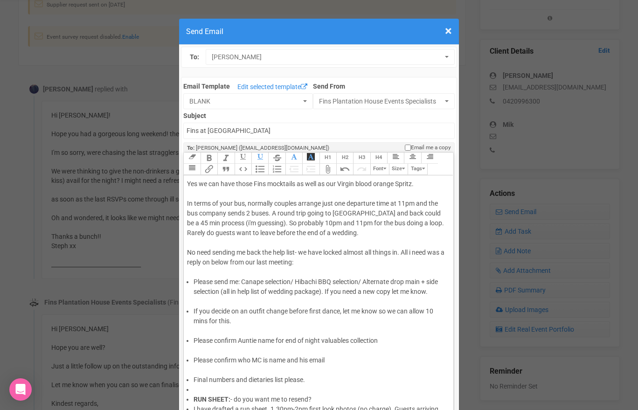
scroll to position [40, 0]
click at [401, 249] on div "Hi [PERSON_NAME] Thanks for your email. Yes we can have those Fins mocktails as…" at bounding box center [316, 202] width 259 height 127
drag, startPoint x: 257, startPoint y: 259, endPoint x: 221, endPoint y: 258, distance: 35.5
click at [221, 258] on div "Hi [PERSON_NAME] Thanks for your email. Yes we can have those Fins mocktails as…" at bounding box center [316, 202] width 259 height 127
click at [229, 260] on div "Hi [PERSON_NAME] Thanks for your email. Yes we can have those Fins mocktails as…" at bounding box center [316, 202] width 259 height 127
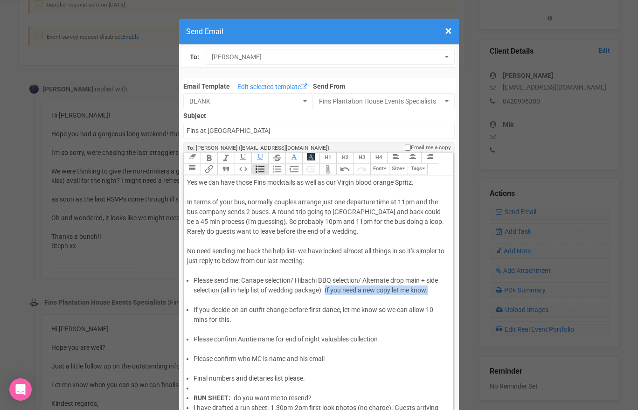
drag, startPoint x: 434, startPoint y: 290, endPoint x: 327, endPoint y: 292, distance: 107.3
click at [327, 292] on li "Please send me: Canape selection/ Hibachi BBQ selection/ Alternate drop main + …" at bounding box center [320, 286] width 253 height 20
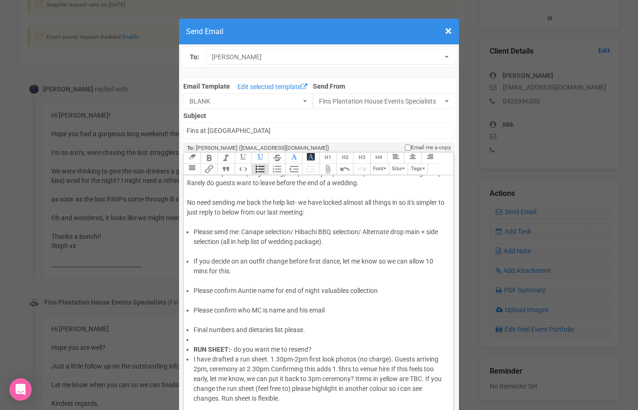
scroll to position [90, 0]
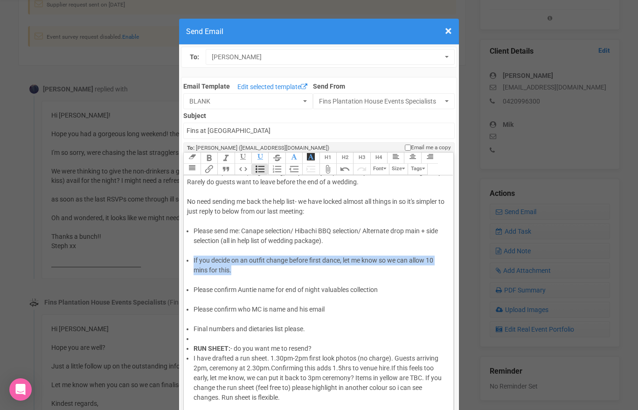
drag, startPoint x: 242, startPoint y: 270, endPoint x: 187, endPoint y: 260, distance: 55.4
click at [194, 260] on li "If you decide on an outfit change before first dance, let me know so we can all…" at bounding box center [320, 266] width 253 height 20
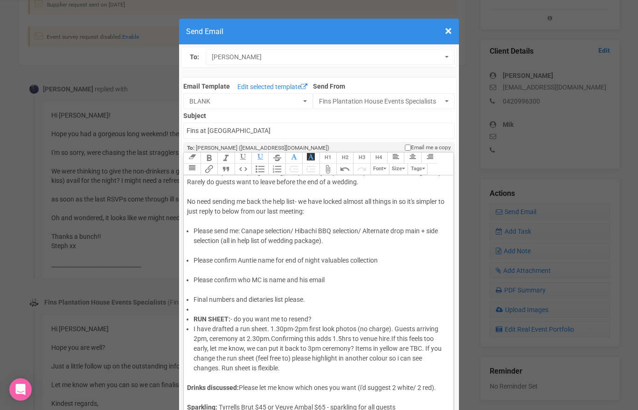
click at [243, 379] on div at bounding box center [316, 378] width 259 height 10
paste trix-editor "li>If you decide on an outfit change before first dance, let me know so we can …"
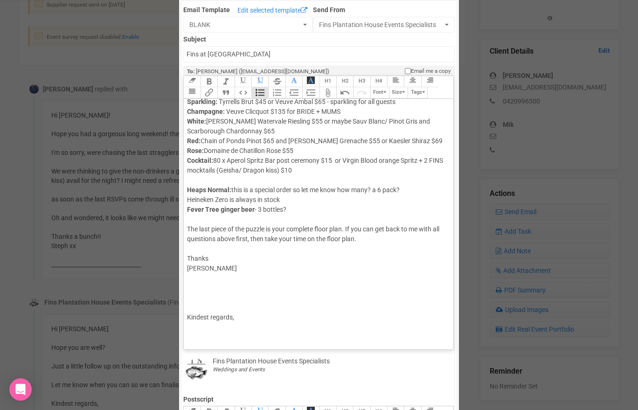
scroll to position [78, 0]
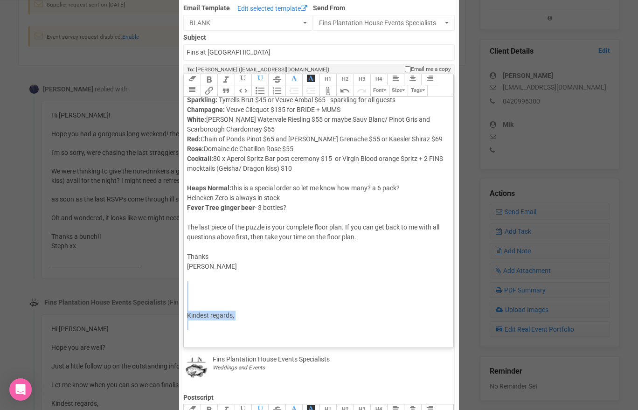
drag, startPoint x: 207, startPoint y: 334, endPoint x: 191, endPoint y: 289, distance: 48.1
click at [190, 289] on trix-editor "Hi [PERSON_NAME] Thanks for your email. Yes we can have those Fins mocktails as…" at bounding box center [318, 220] width 269 height 246
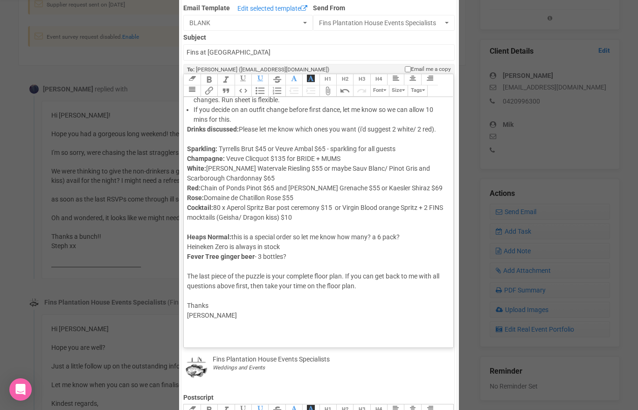
type trix-editor "<div>Hi Steph&nbsp;<br><br>Thanks for your email.<br><br>Yes we can have those …"
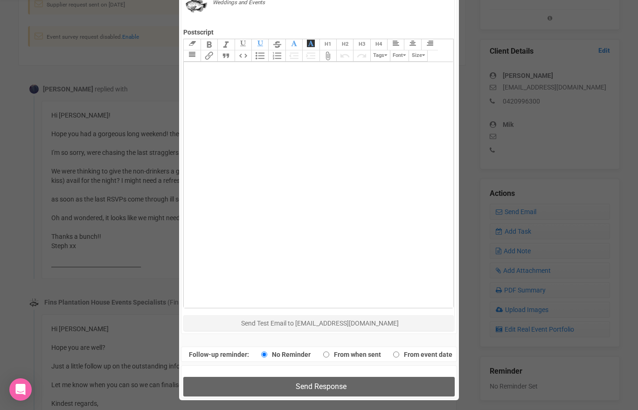
scroll to position [458, 0]
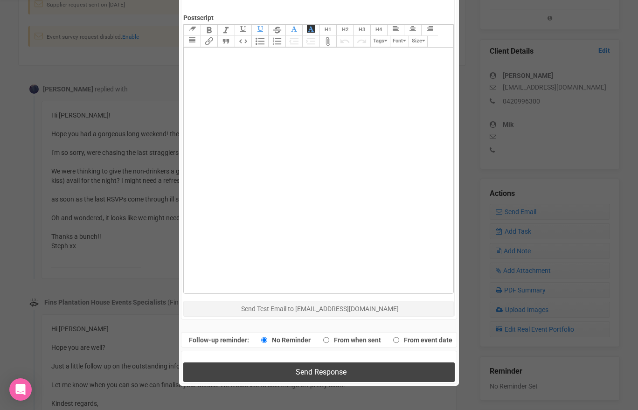
click at [243, 367] on button "Send Response" at bounding box center [318, 371] width 271 height 19
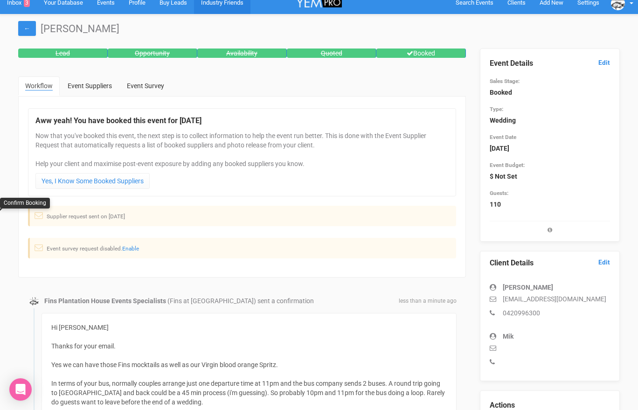
scroll to position [0, 0]
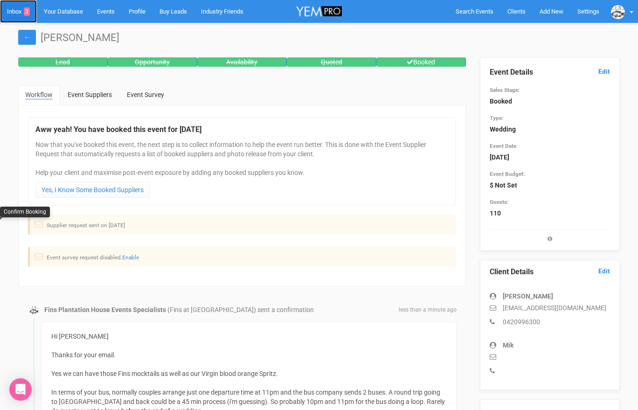
click at [14, 11] on link "Inbox 3" at bounding box center [18, 11] width 37 height 23
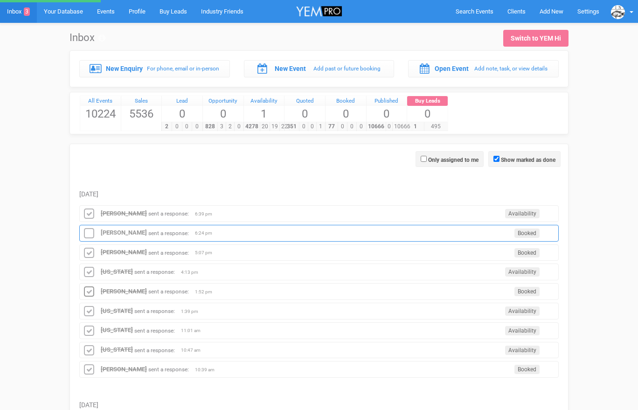
click at [90, 232] on icon at bounding box center [89, 234] width 14 height 12
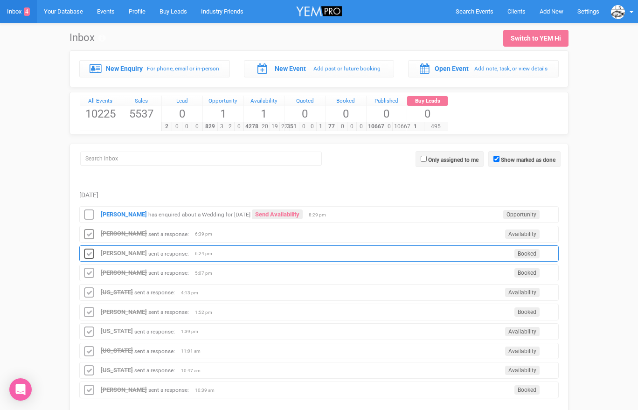
click at [94, 251] on icon at bounding box center [89, 254] width 14 height 12
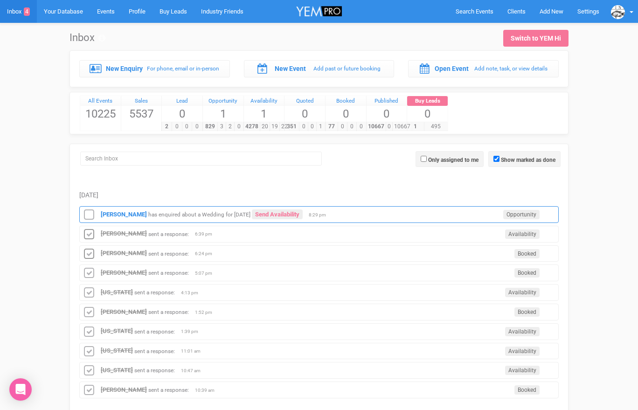
click at [120, 218] on div "[PERSON_NAME] has enquired about a Wedding for [DATE] Send Availability Opportu…" at bounding box center [318, 214] width 479 height 17
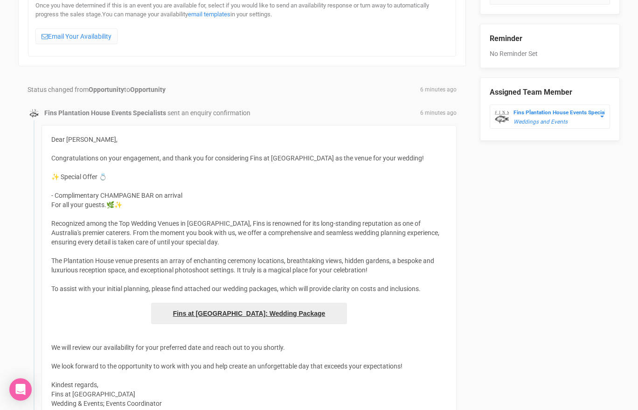
scroll to position [374, 0]
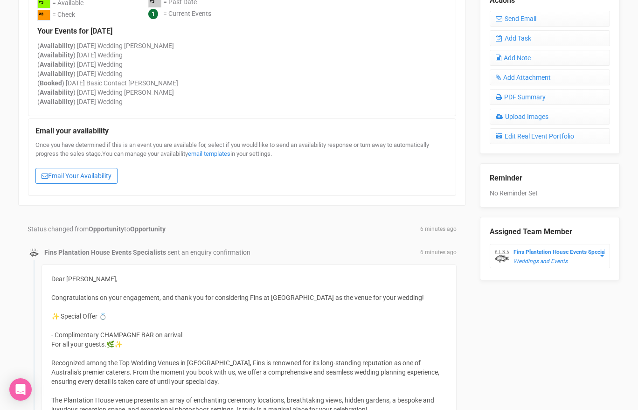
click at [100, 172] on link "Email Your Availability" at bounding box center [76, 176] width 82 height 16
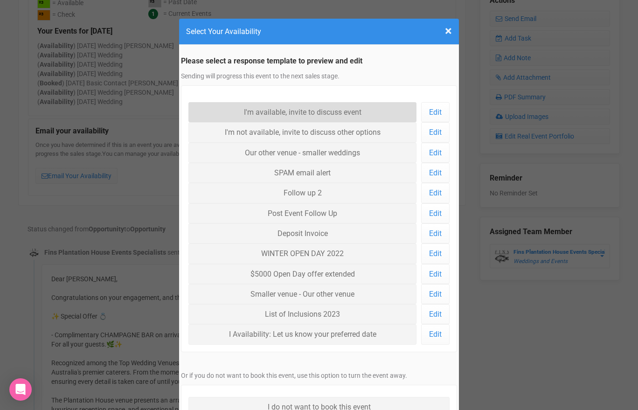
click at [257, 116] on link "I'm available, invite to discuss event" at bounding box center [302, 112] width 228 height 20
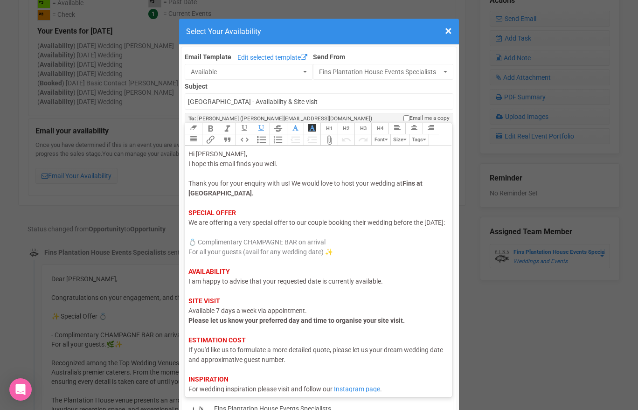
drag, startPoint x: 219, startPoint y: 232, endPoint x: 190, endPoint y: 234, distance: 29.4
click at [190, 226] on span "We are offering a very special offer to our couple booking their wedding before…" at bounding box center [316, 222] width 257 height 7
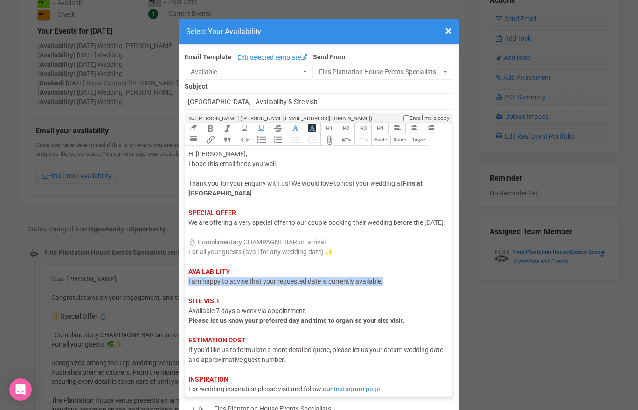
drag, startPoint x: 187, startPoint y: 292, endPoint x: 396, endPoint y: 290, distance: 209.0
click at [396, 290] on trix-editor "Hi [PERSON_NAME], I hope this email finds you well. Thank you for your enquiry …" at bounding box center [318, 269] width 267 height 246
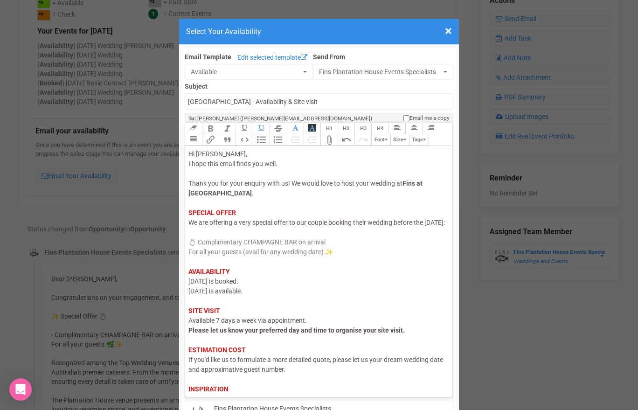
click at [363, 294] on div "Hi [PERSON_NAME], I hope this email finds you well. Thank you for your enquiry …" at bounding box center [316, 286] width 257 height 274
click at [311, 310] on div "Hi [PERSON_NAME], I hope this email finds you well. Thank you for your enquiry …" at bounding box center [316, 286] width 257 height 274
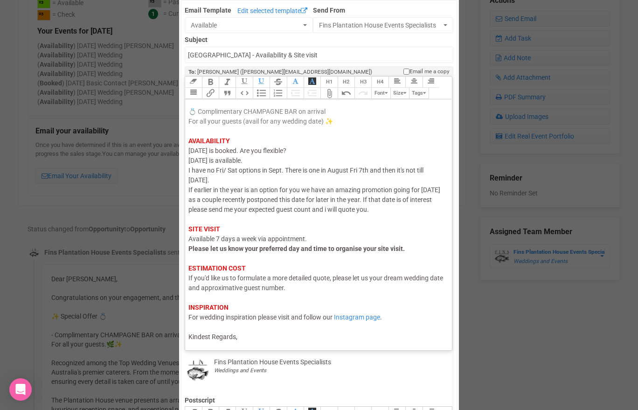
scroll to position [49, 0]
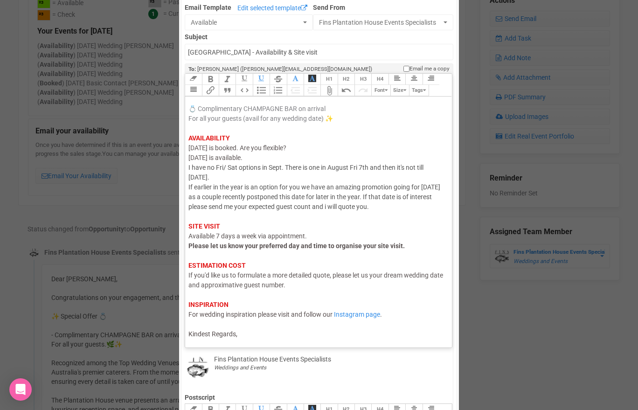
click at [249, 337] on div "Hi [PERSON_NAME], I hope this email finds you well. Thank you for your enquiry …" at bounding box center [316, 177] width 257 height 323
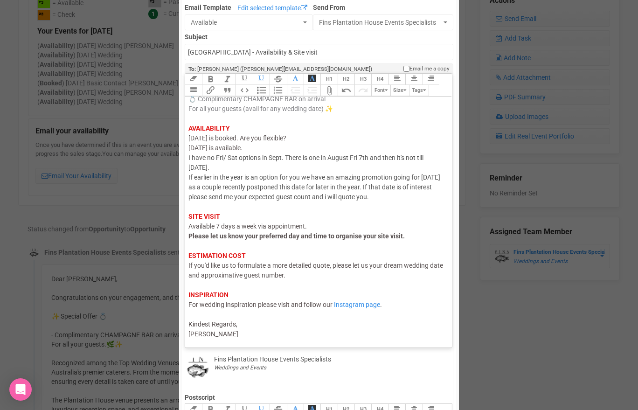
type trix-editor "<div><span style="color: rgb(95, 88, 88);">Hi [PERSON_NAME],</span><br><span st…"
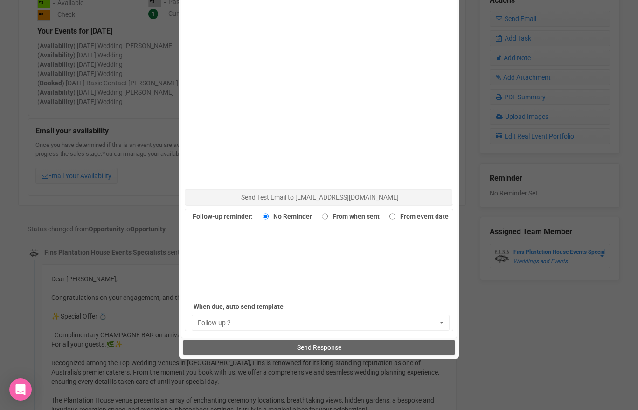
scroll to position [546, 0]
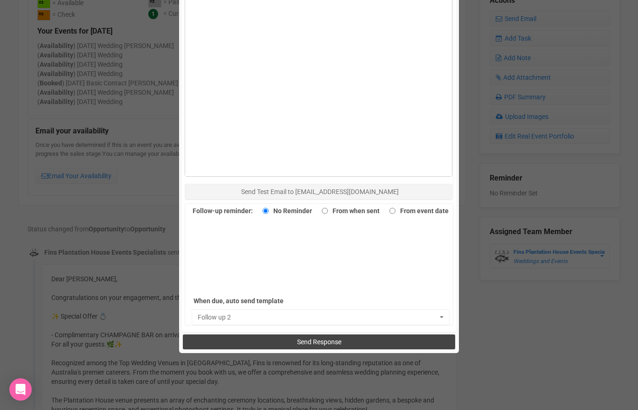
click at [264, 343] on button "Send Response" at bounding box center [319, 341] width 272 height 15
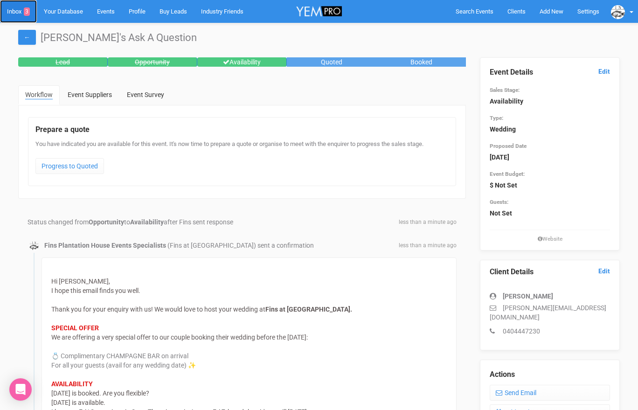
click at [16, 14] on link "Inbox 3" at bounding box center [18, 11] width 37 height 23
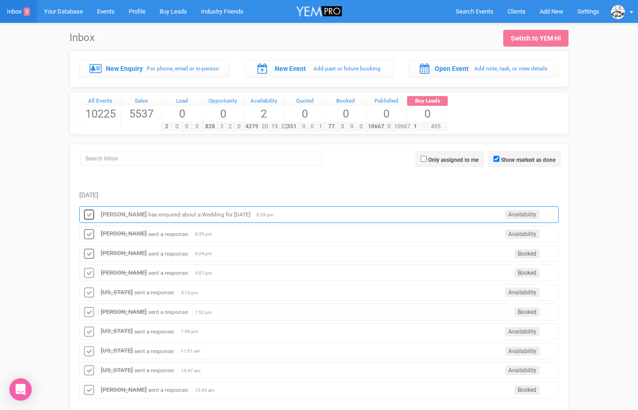
click at [92, 217] on icon at bounding box center [89, 215] width 14 height 12
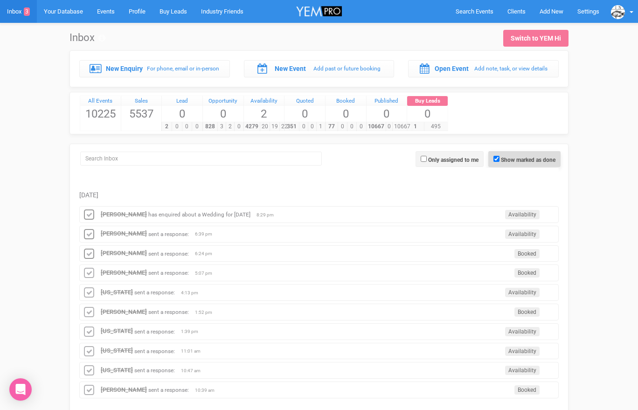
click at [496, 163] on span "Show marked as done" at bounding box center [524, 159] width 72 height 16
checkbox input "true"
